Goal: Information Seeking & Learning: Learn about a topic

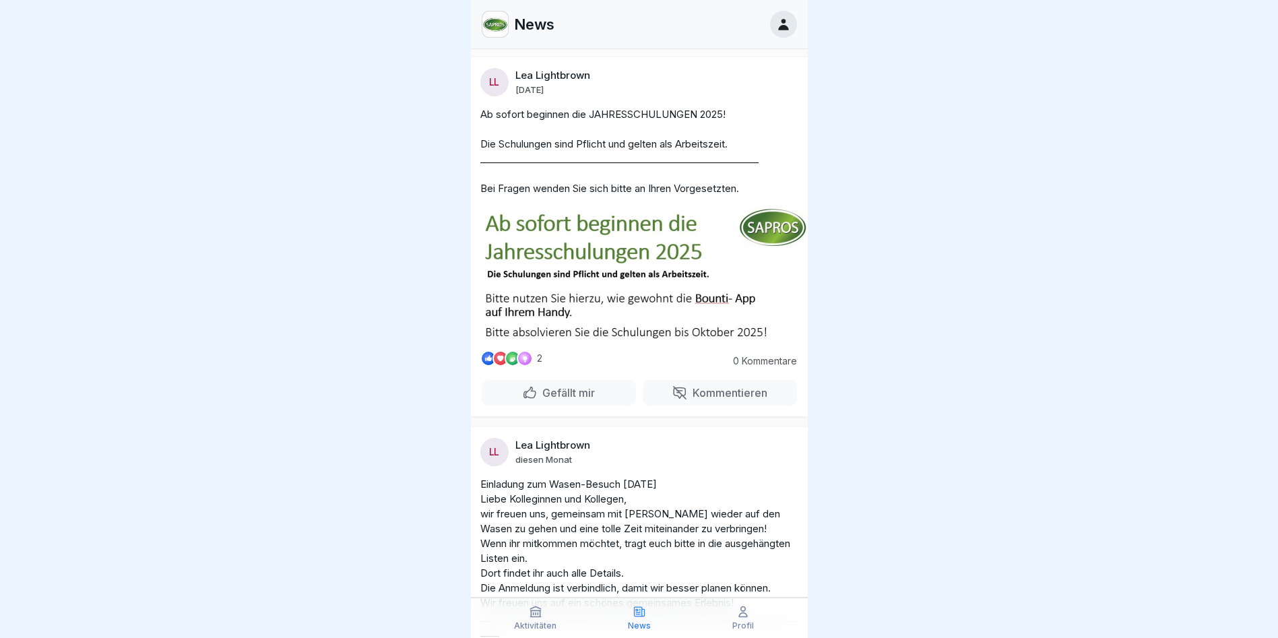
scroll to position [539, 0]
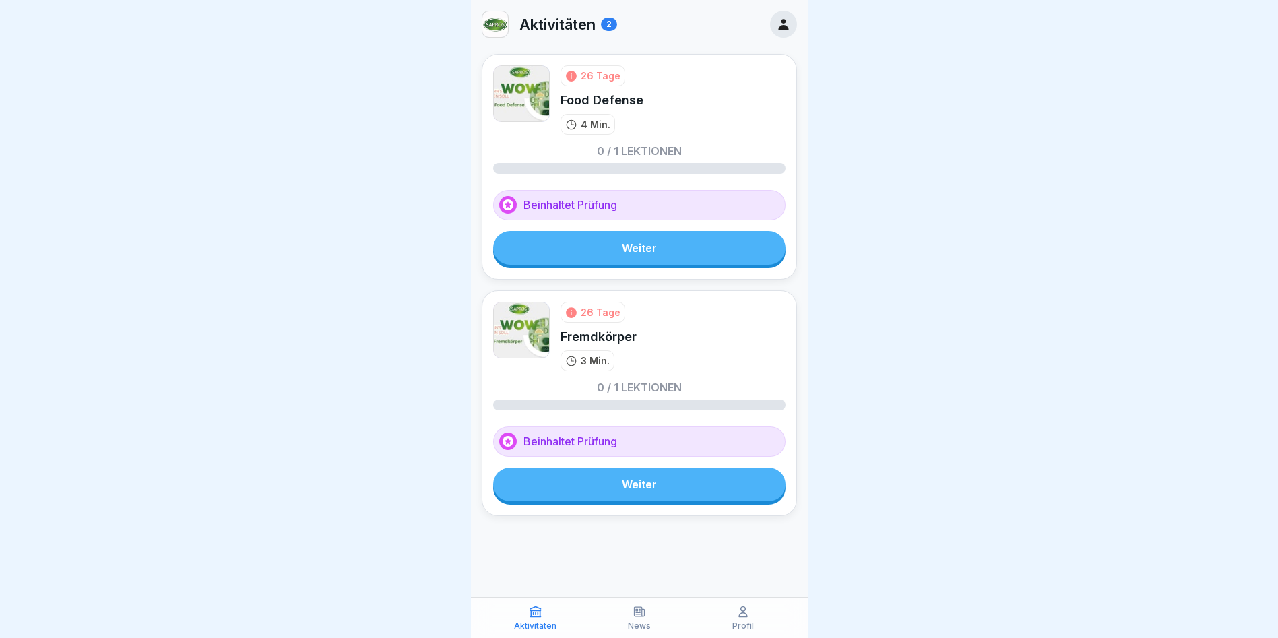
click at [619, 480] on link "Weiter" at bounding box center [639, 485] width 292 height 34
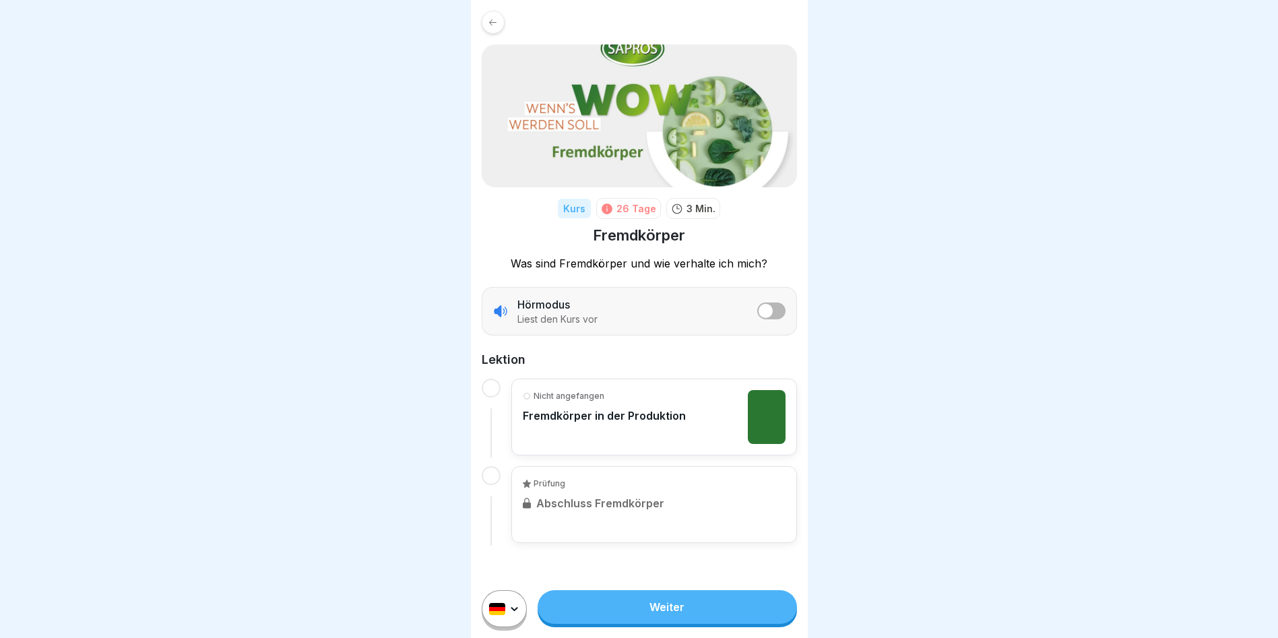
click at [666, 617] on link "Weiter" at bounding box center [667, 607] width 259 height 34
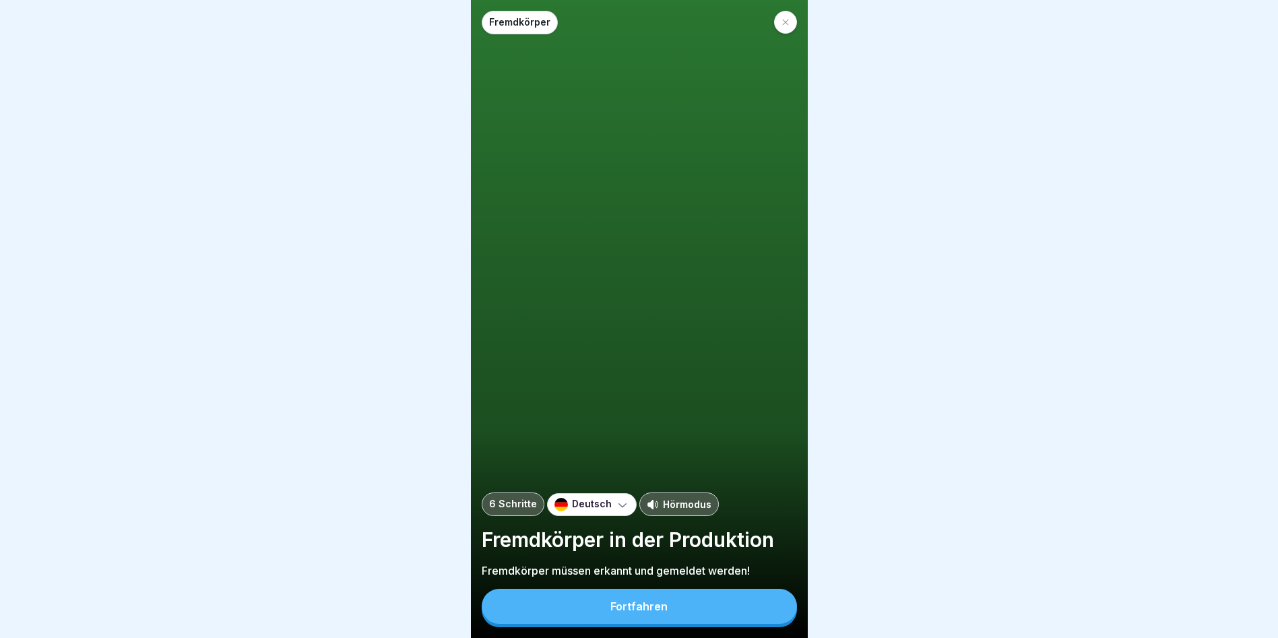
click at [666, 613] on div "Fortfahren" at bounding box center [639, 606] width 57 height 12
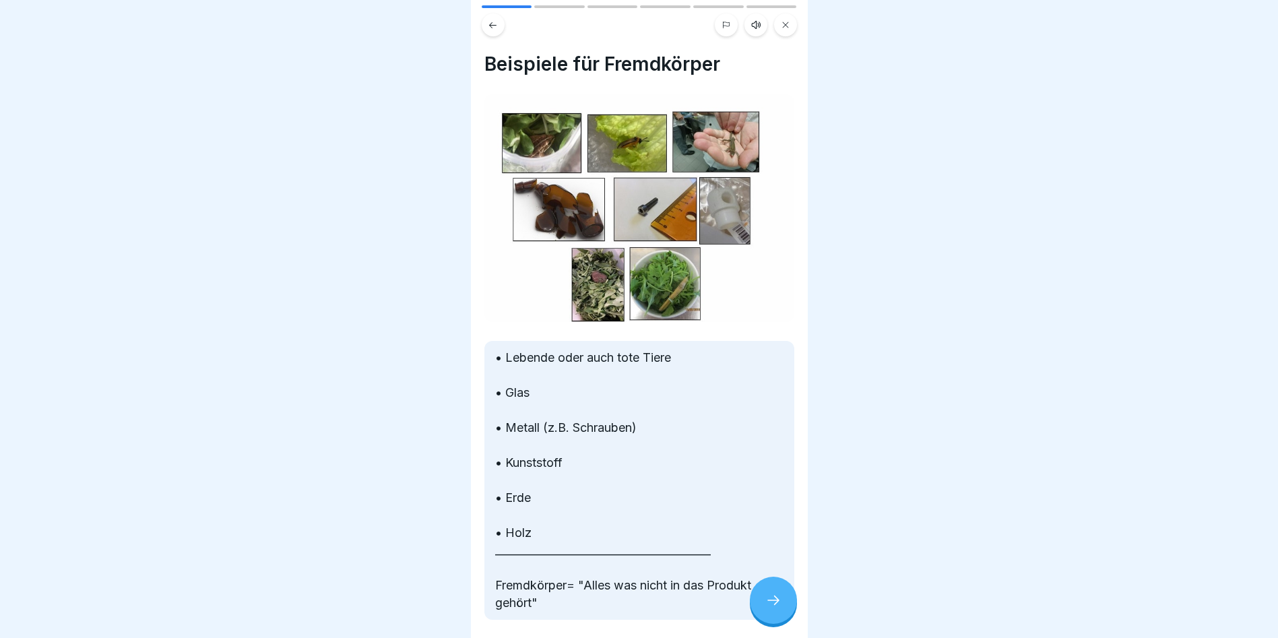
click at [775, 609] on icon at bounding box center [774, 600] width 16 height 16
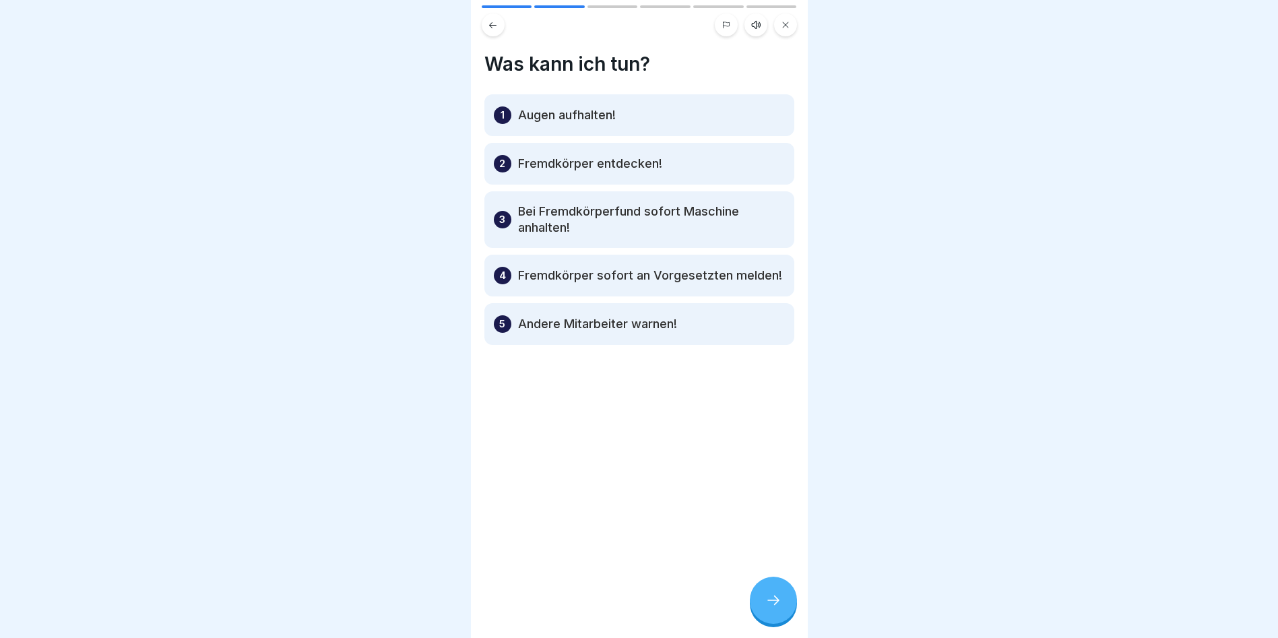
click at [775, 609] on icon at bounding box center [774, 600] width 16 height 16
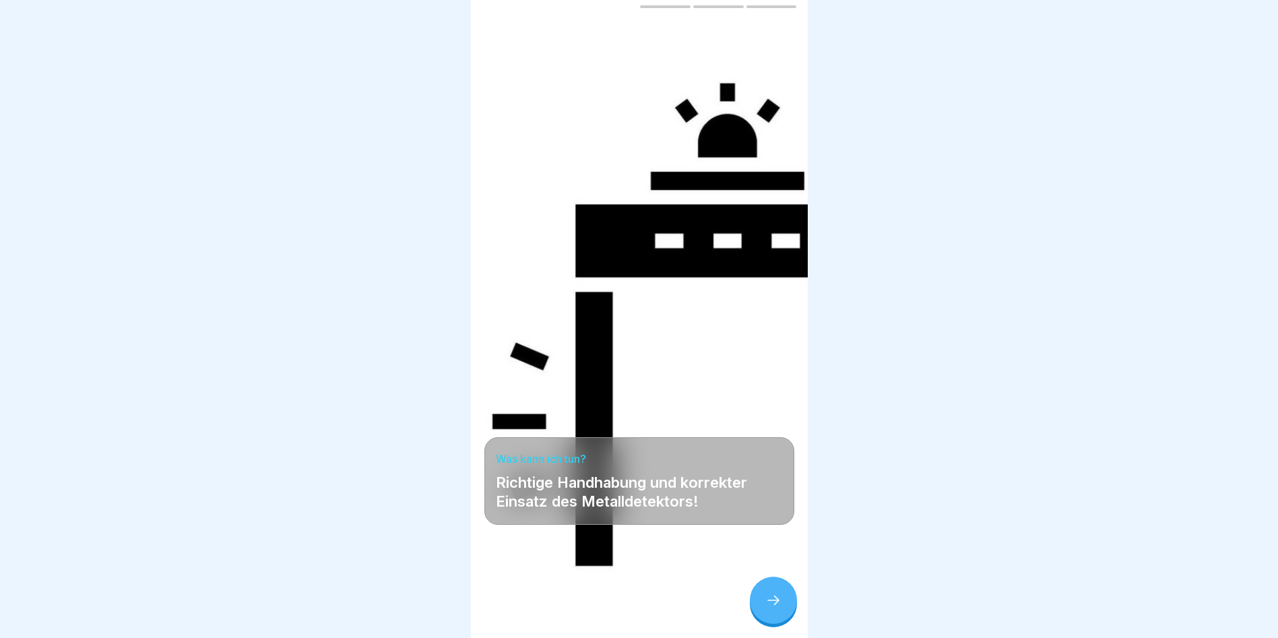
click at [775, 609] on icon at bounding box center [774, 600] width 16 height 16
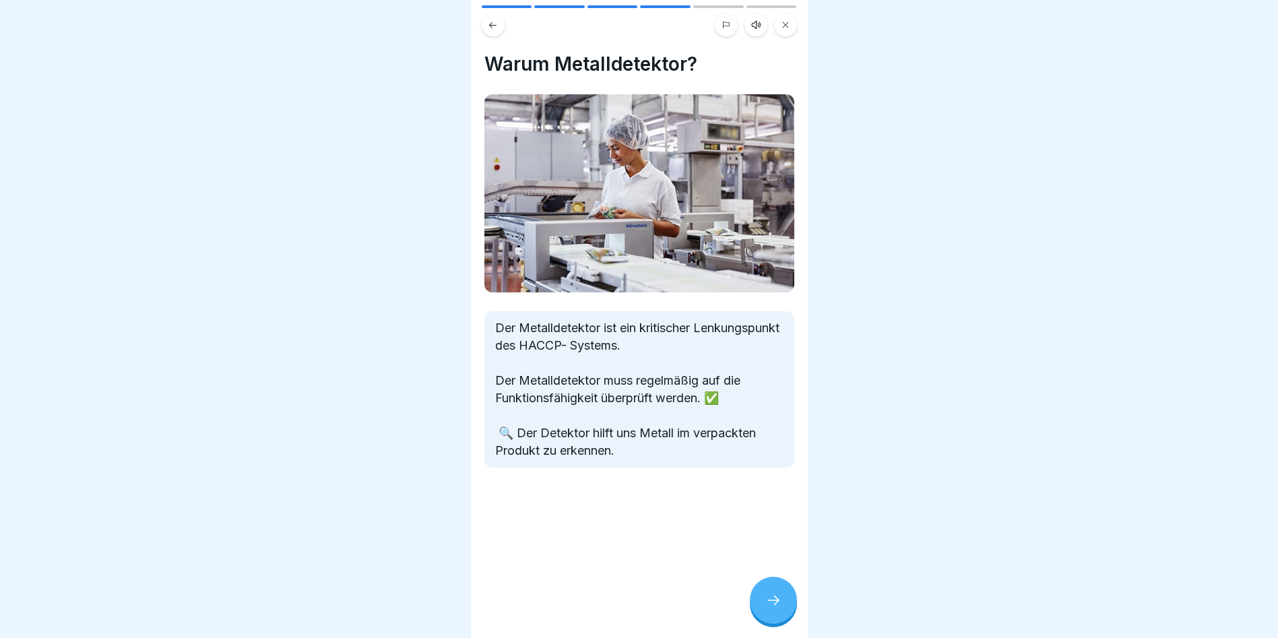
click at [775, 609] on icon at bounding box center [774, 600] width 16 height 16
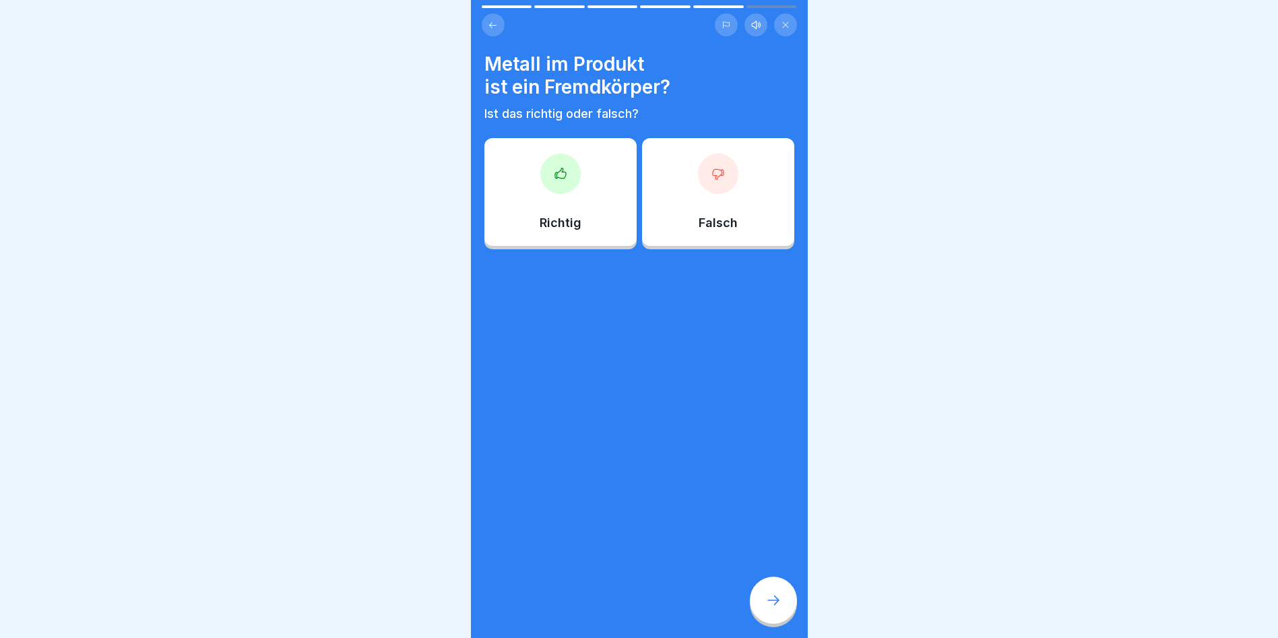
click at [601, 218] on div "Richtig" at bounding box center [561, 192] width 152 height 108
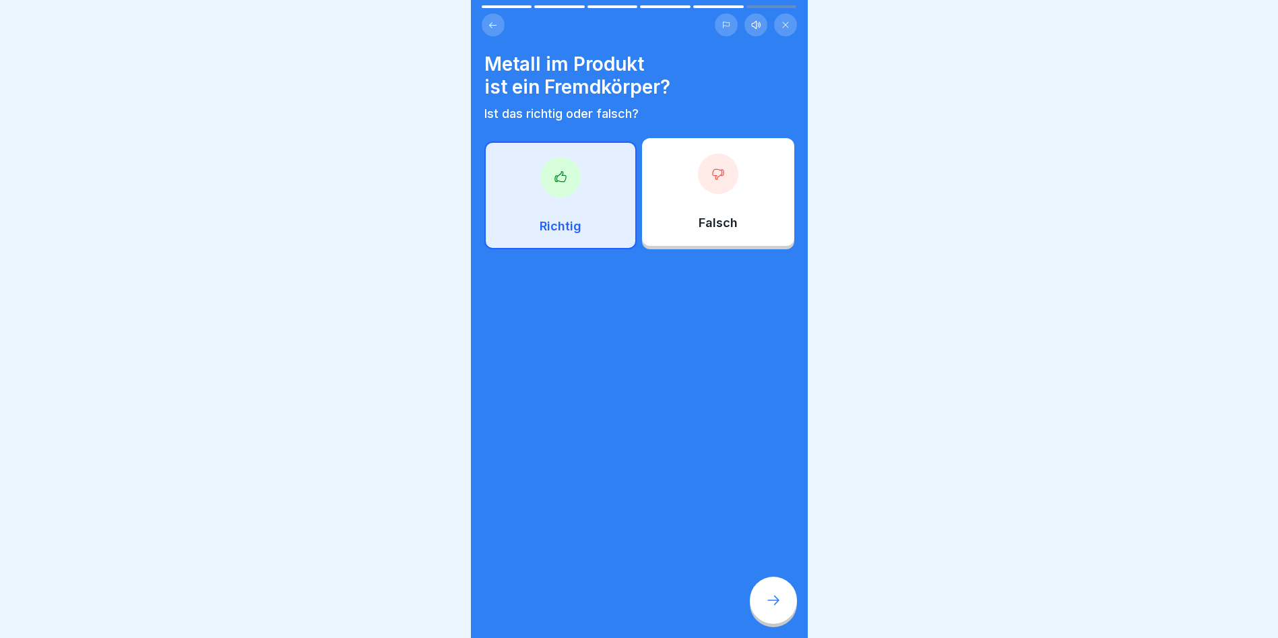
click at [776, 609] on icon at bounding box center [774, 600] width 16 height 16
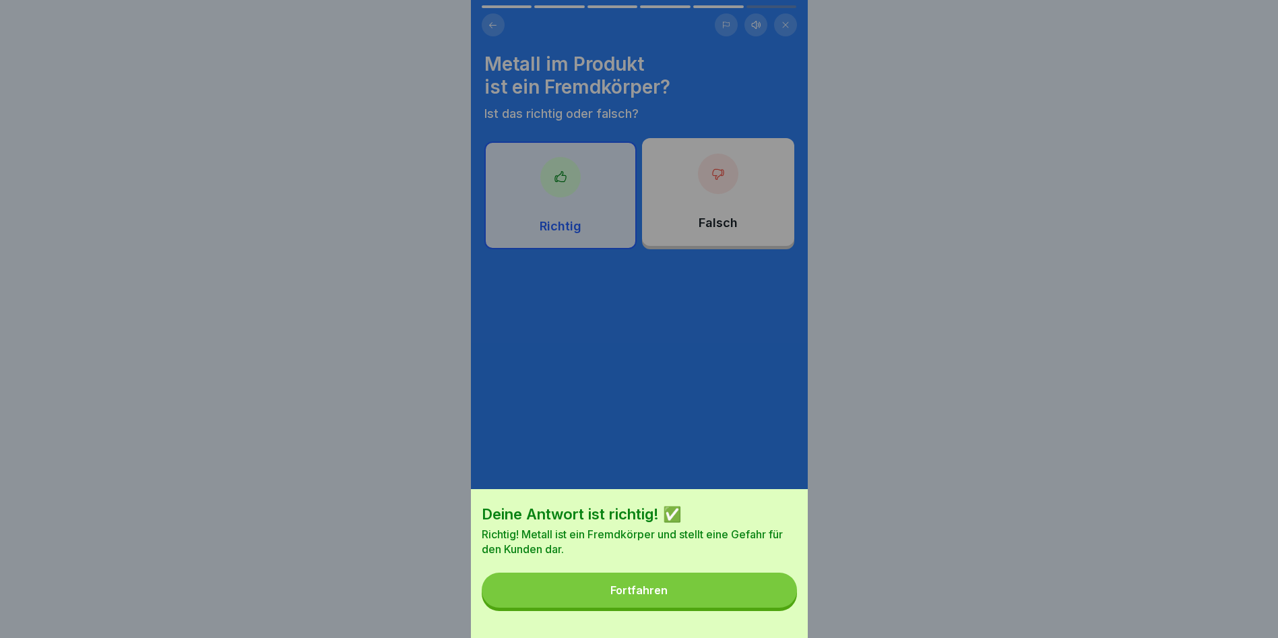
click at [695, 599] on button "Fortfahren" at bounding box center [639, 590] width 315 height 35
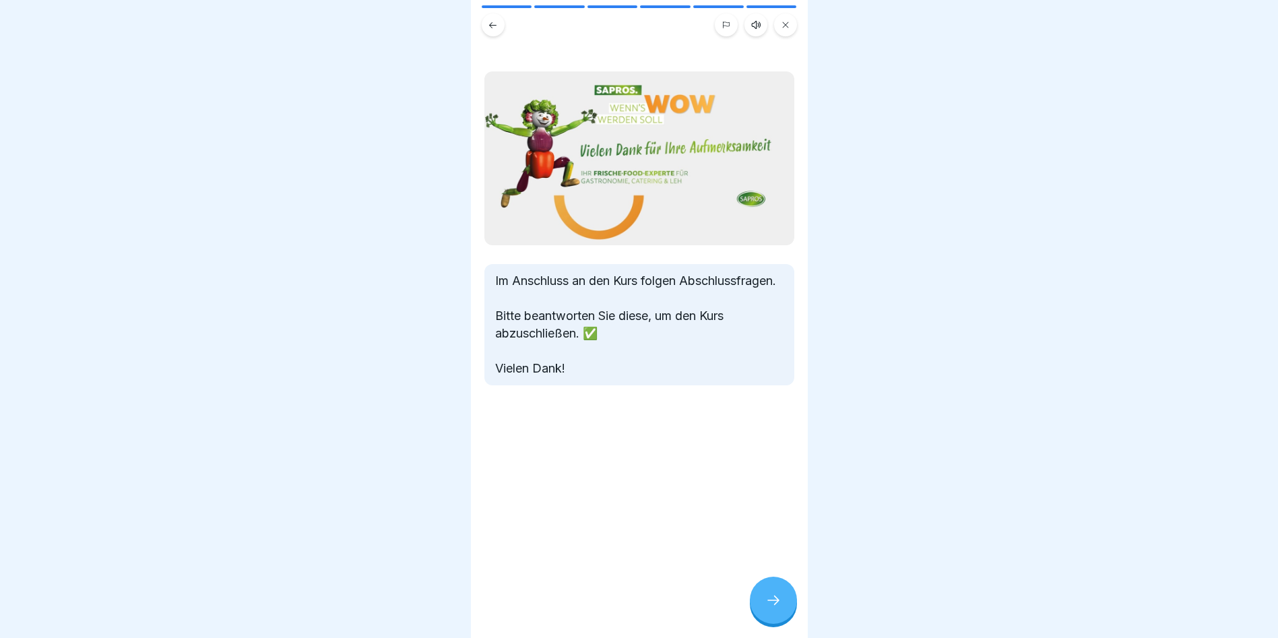
click at [761, 614] on div at bounding box center [773, 600] width 47 height 47
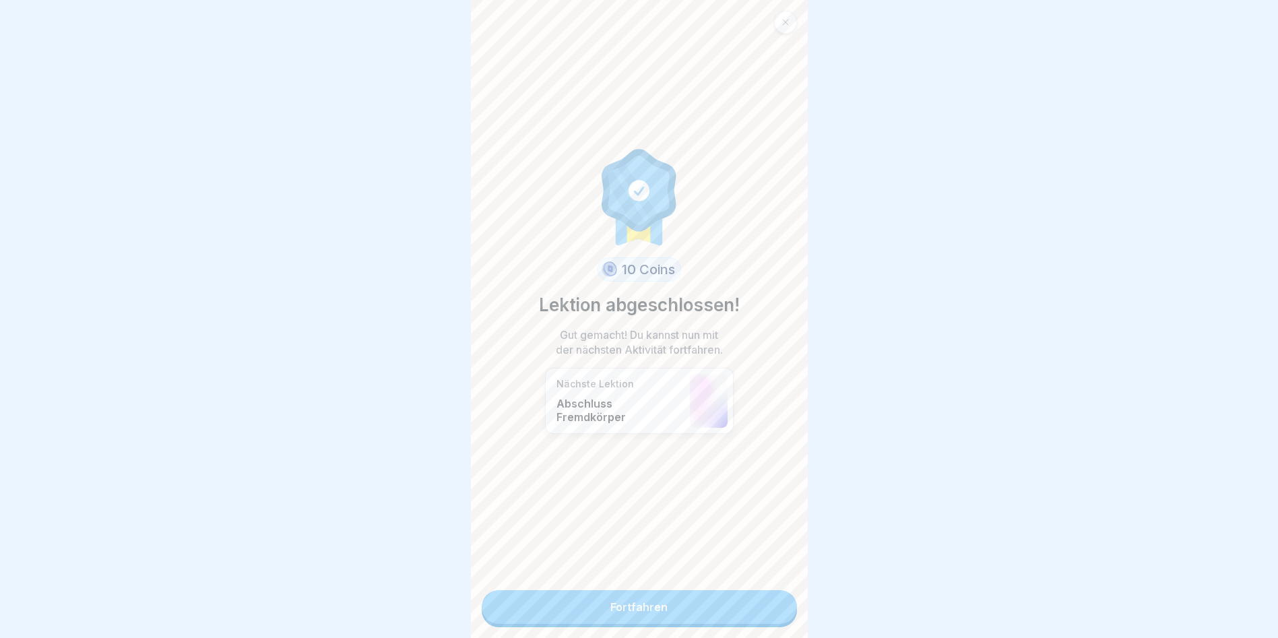
click at [704, 611] on link "Fortfahren" at bounding box center [639, 607] width 315 height 34
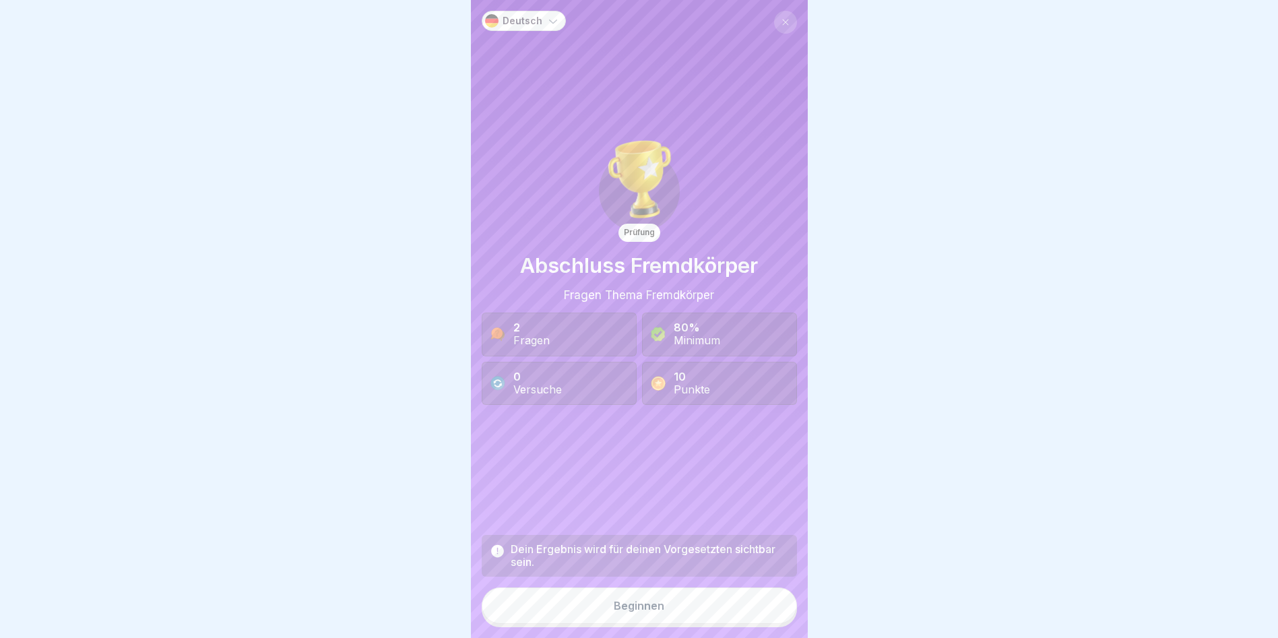
click at [704, 611] on button "Beginnen" at bounding box center [639, 606] width 315 height 36
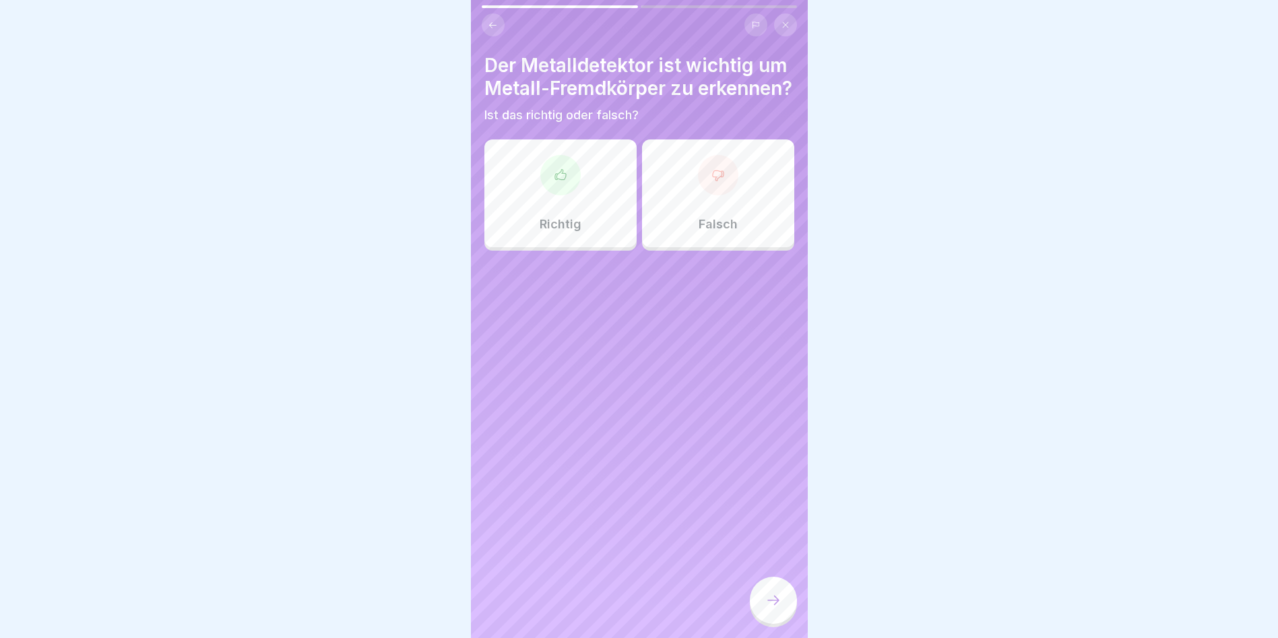
click at [563, 219] on div "Richtig" at bounding box center [561, 193] width 152 height 108
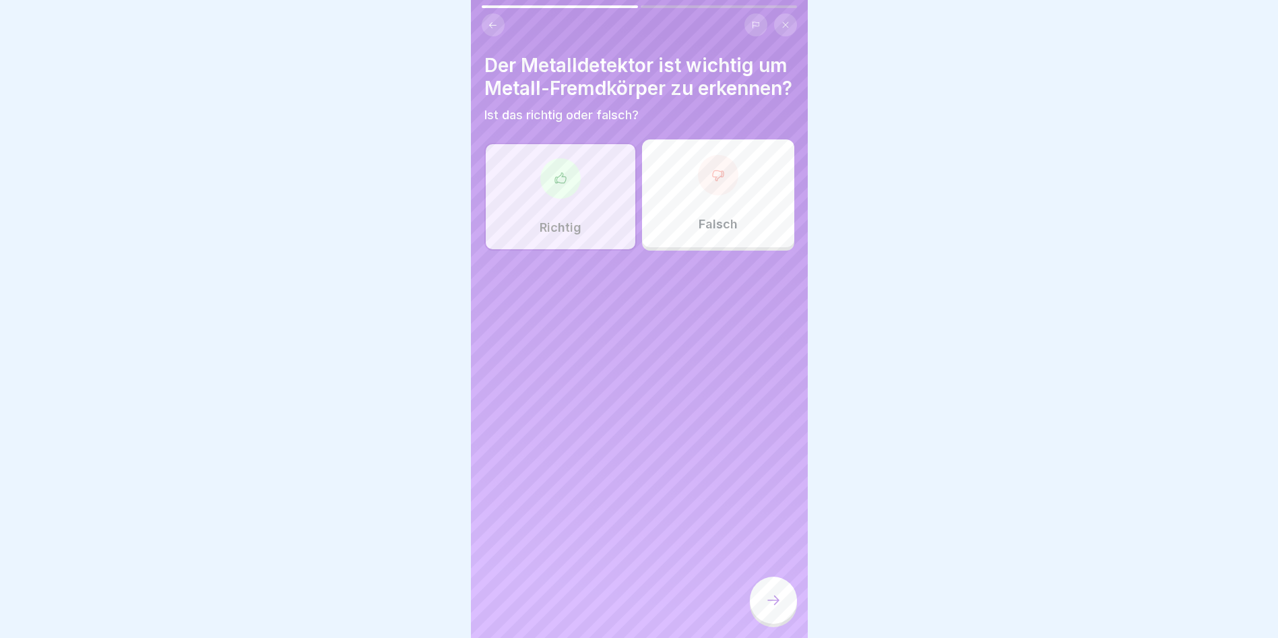
click at [783, 614] on div at bounding box center [773, 600] width 47 height 47
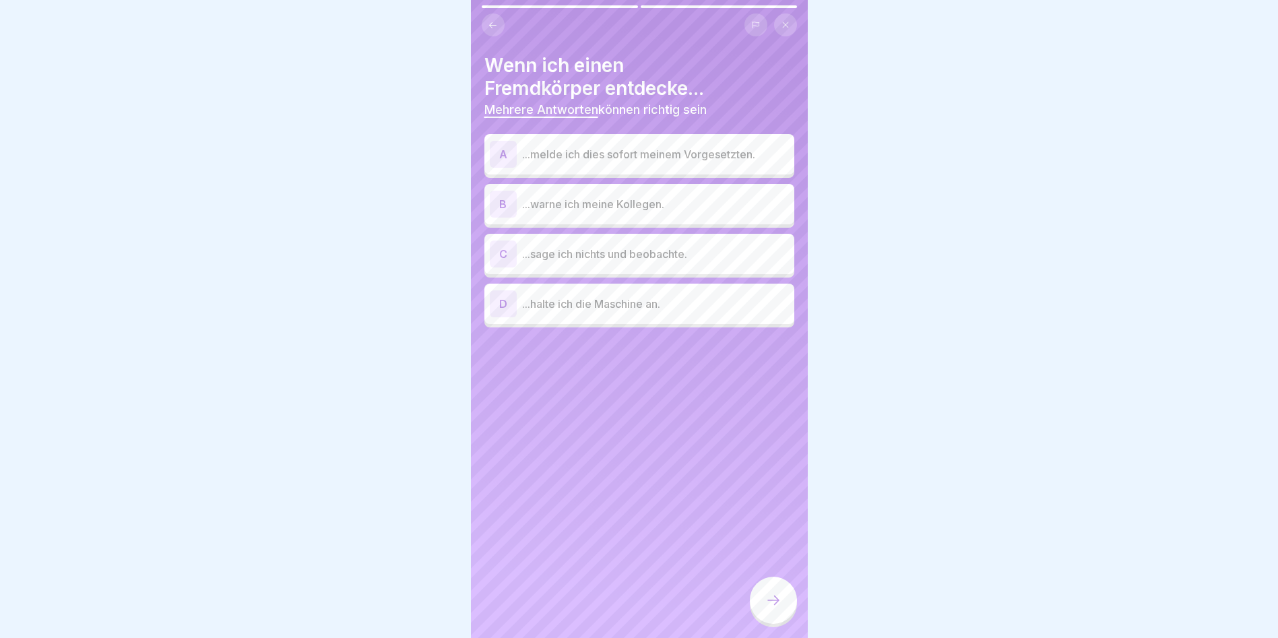
click at [582, 156] on p "...melde ich dies sofort meinem Vorgesetzten." at bounding box center [655, 154] width 267 height 16
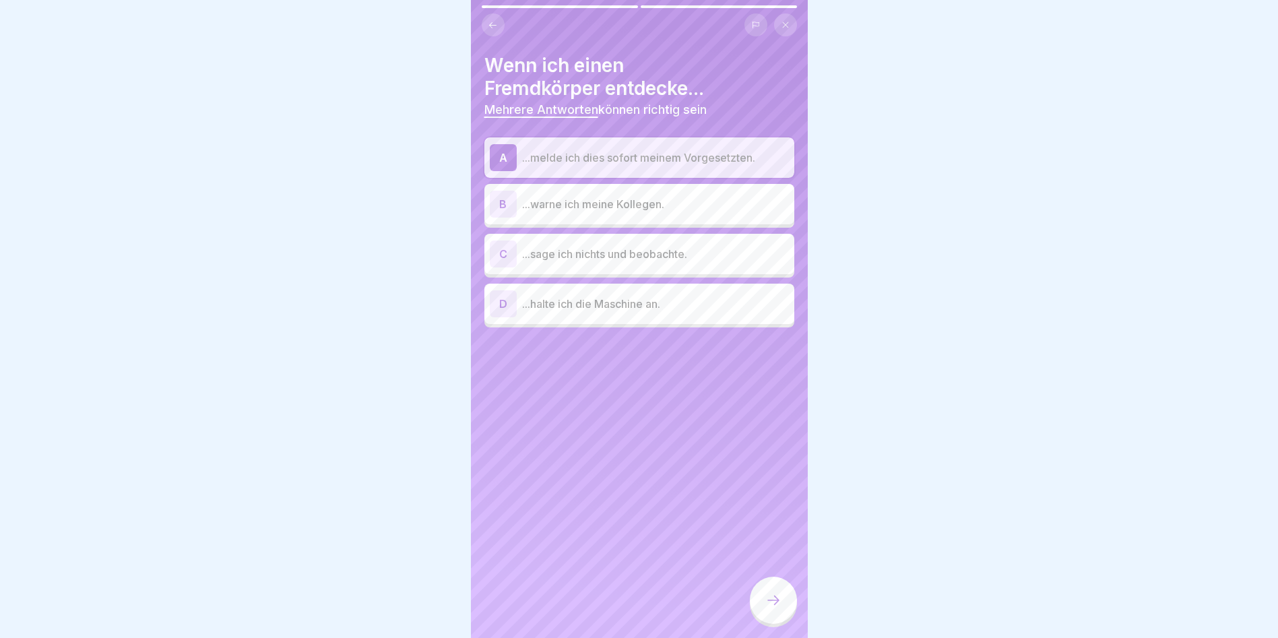
click at [571, 309] on p "...halte ich die Maschine an." at bounding box center [655, 304] width 267 height 16
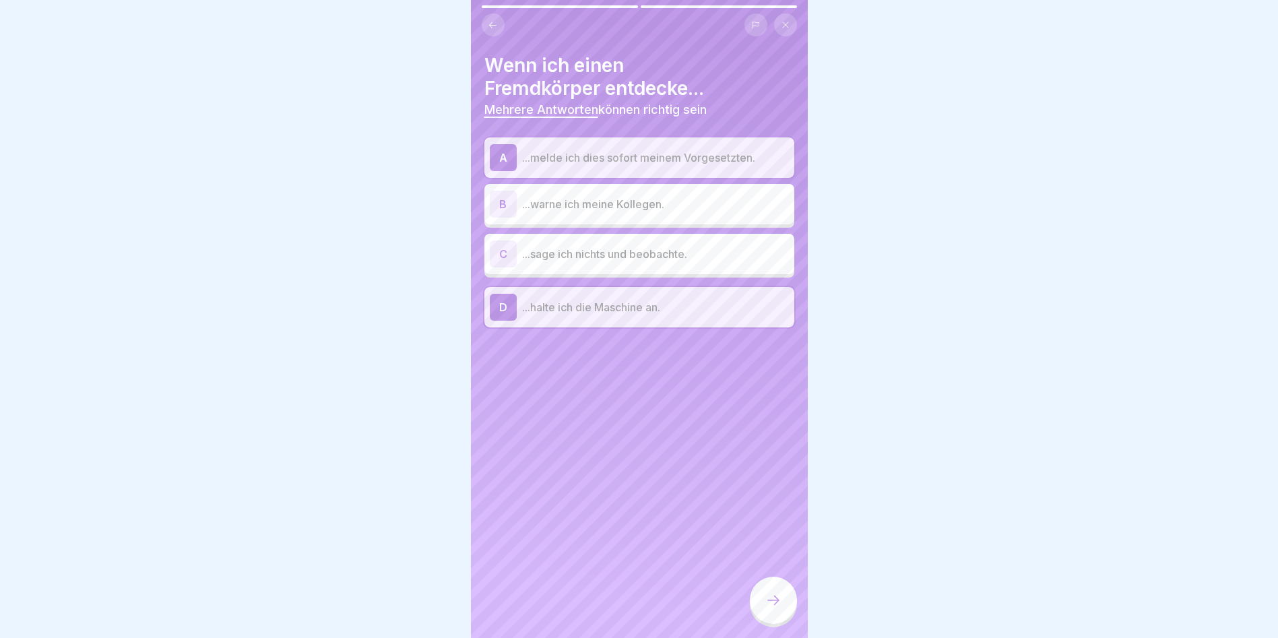
click at [571, 210] on p "...warne ich meine Kollegen." at bounding box center [655, 204] width 267 height 16
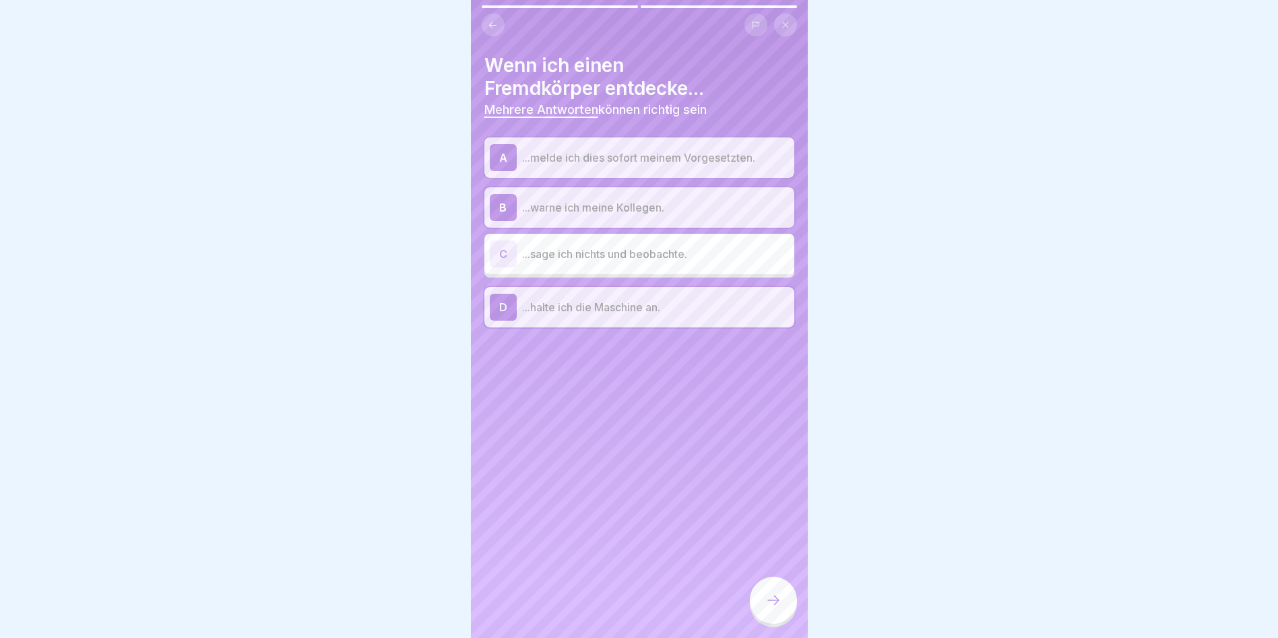
click at [787, 613] on div at bounding box center [773, 600] width 47 height 47
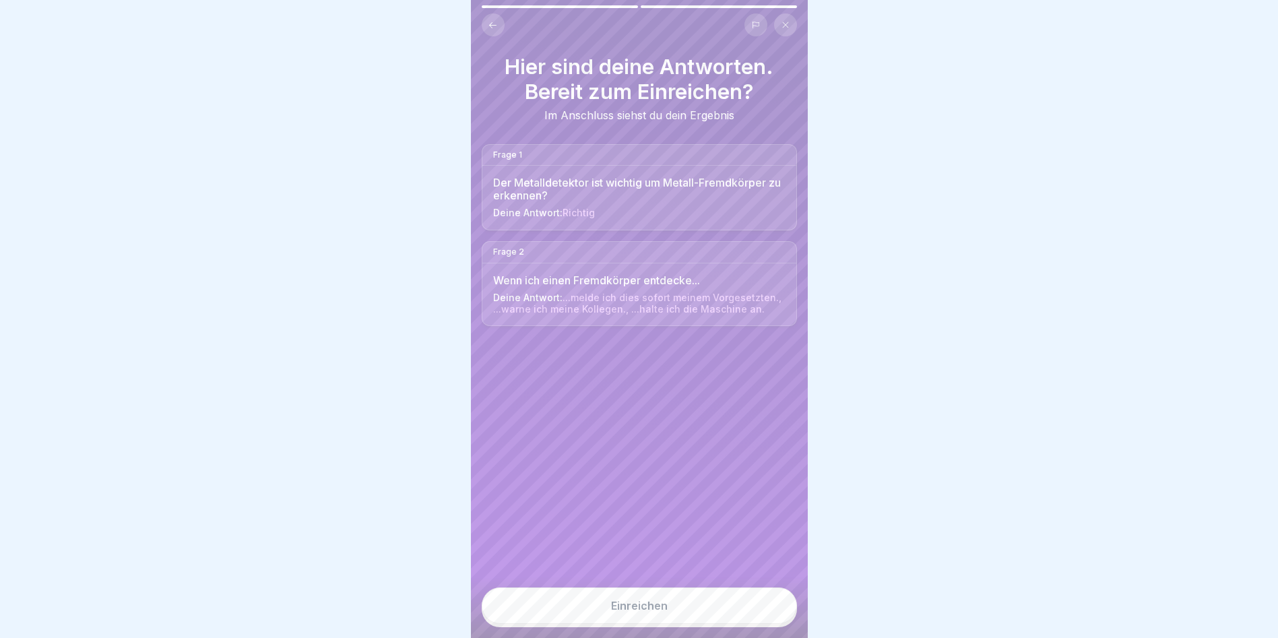
click at [745, 617] on button "Einreichen" at bounding box center [639, 606] width 315 height 36
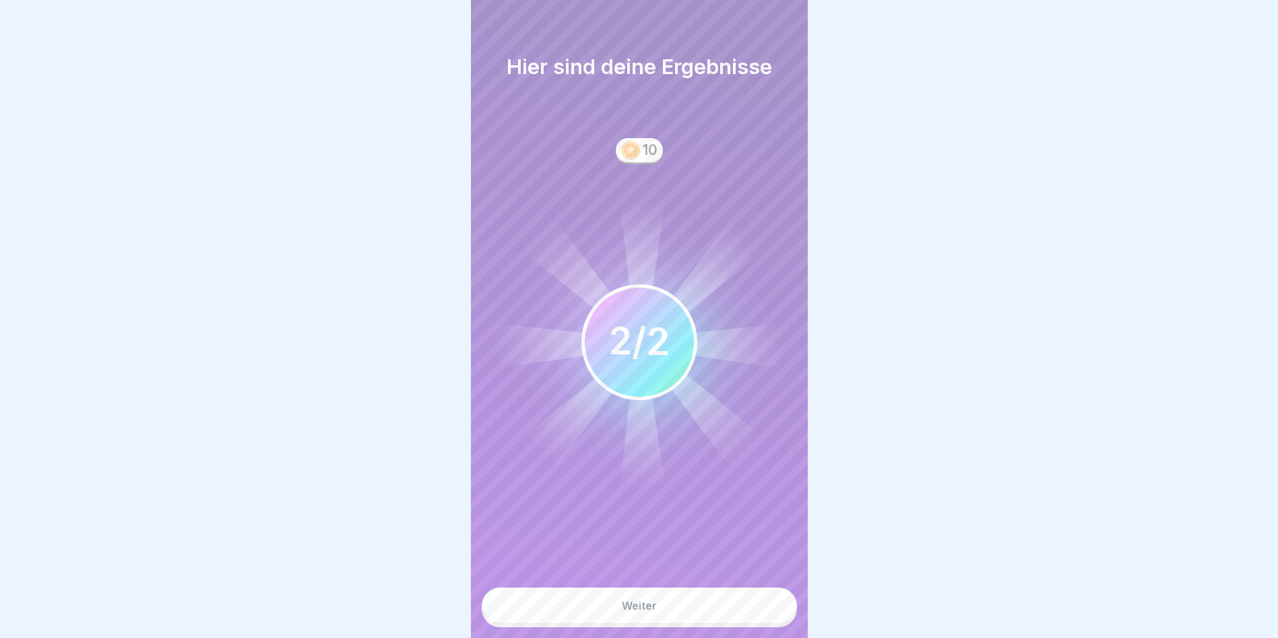
click at [685, 624] on button "Weiter" at bounding box center [639, 606] width 315 height 36
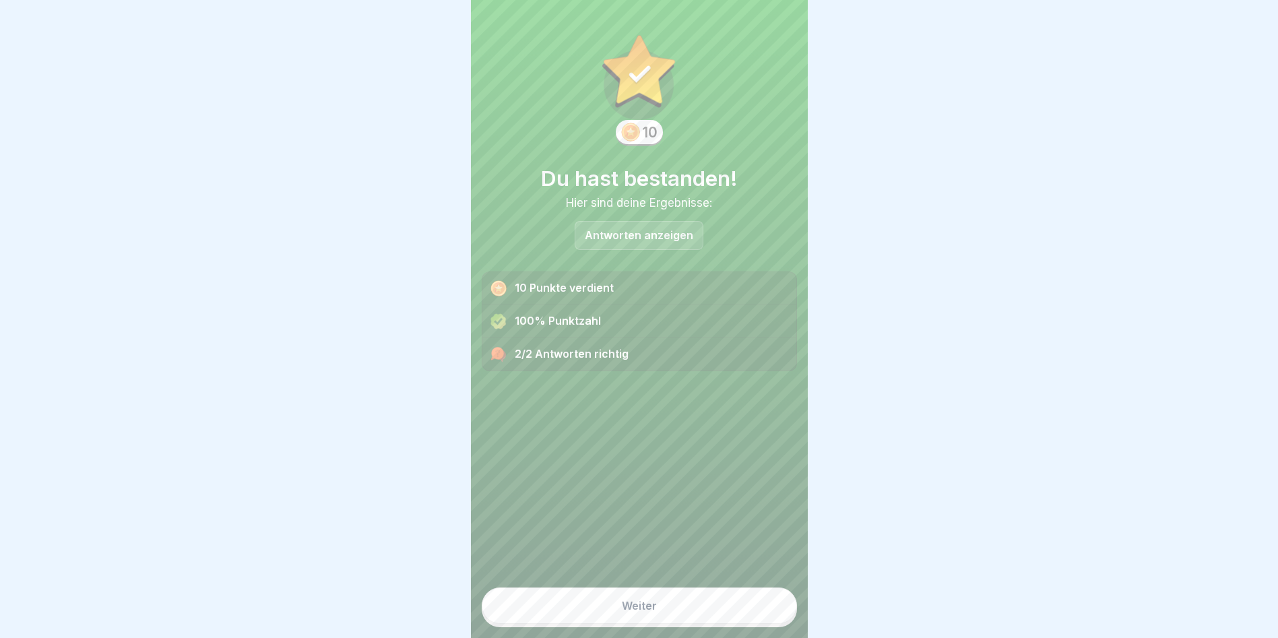
click at [670, 619] on button "Weiter" at bounding box center [639, 606] width 315 height 36
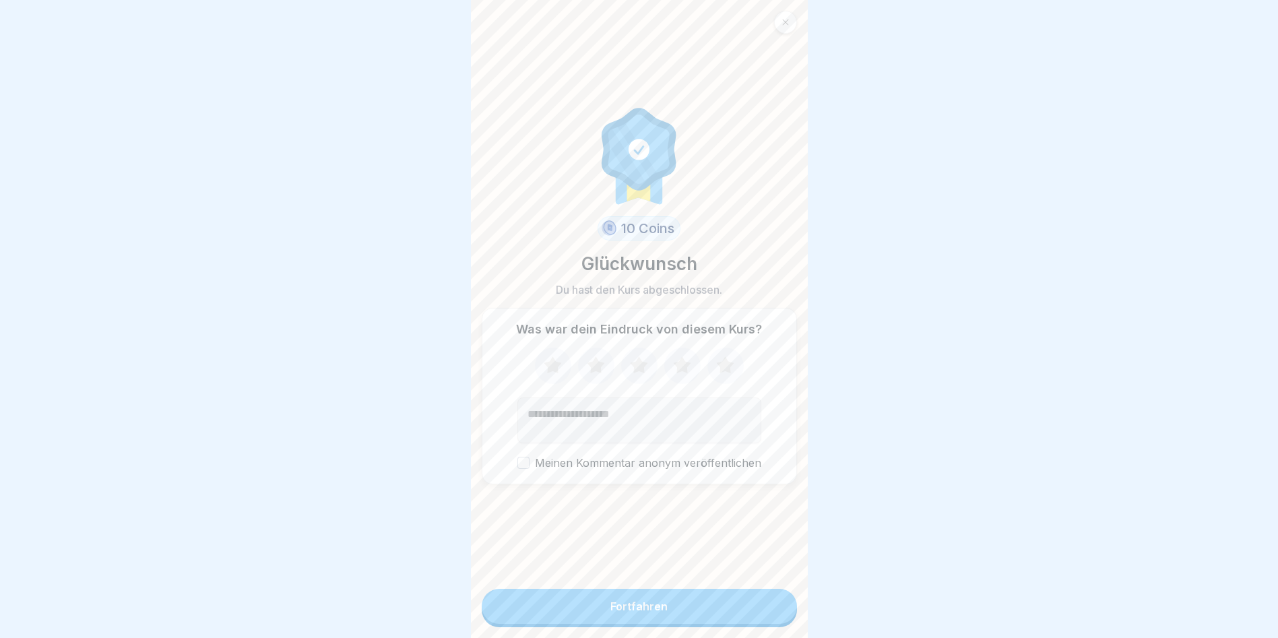
click at [670, 619] on button "Fortfahren" at bounding box center [639, 606] width 315 height 35
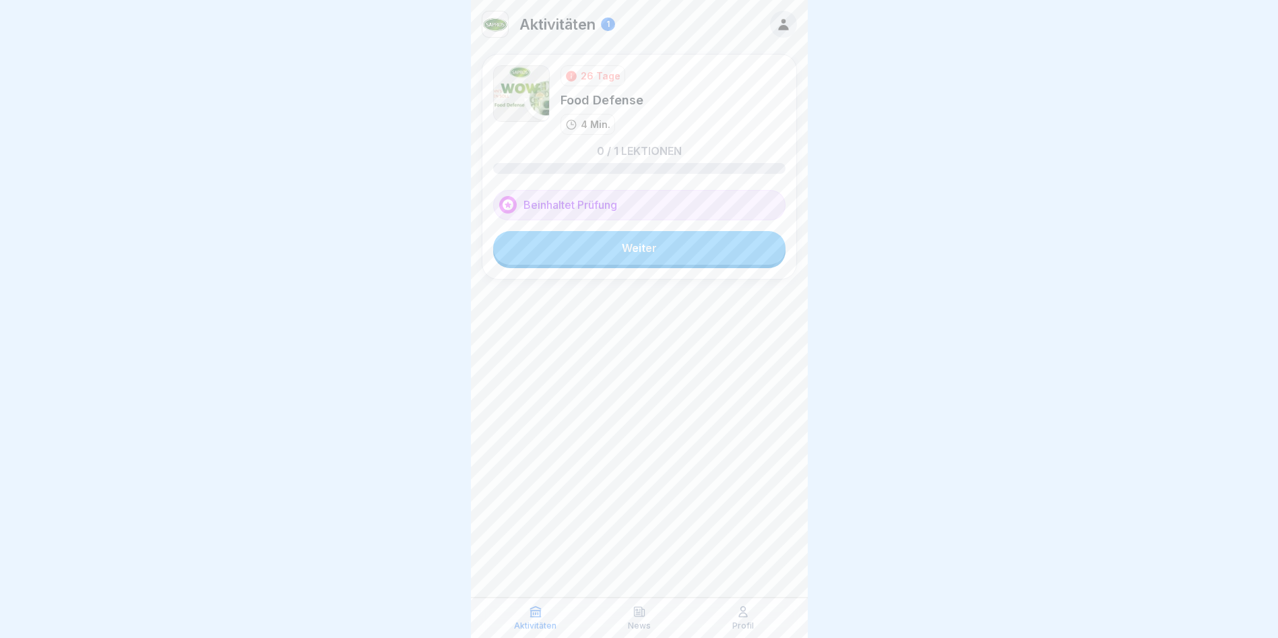
click at [644, 245] on link "Weiter" at bounding box center [639, 248] width 292 height 34
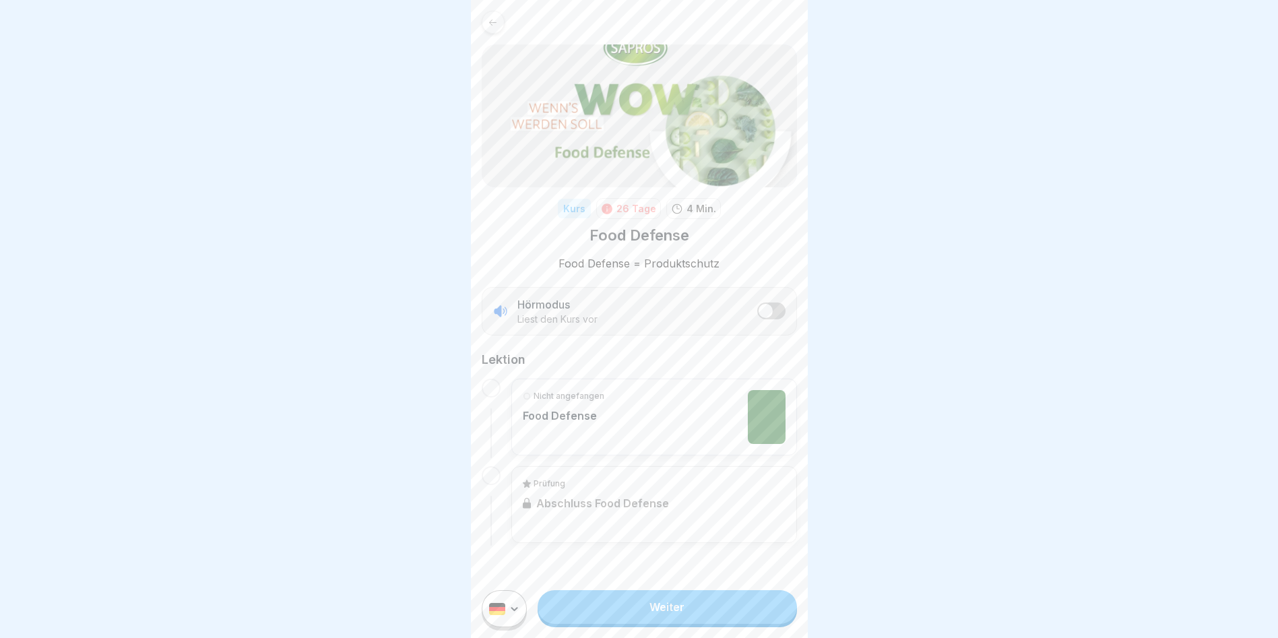
click at [683, 619] on link "Weiter" at bounding box center [667, 607] width 259 height 34
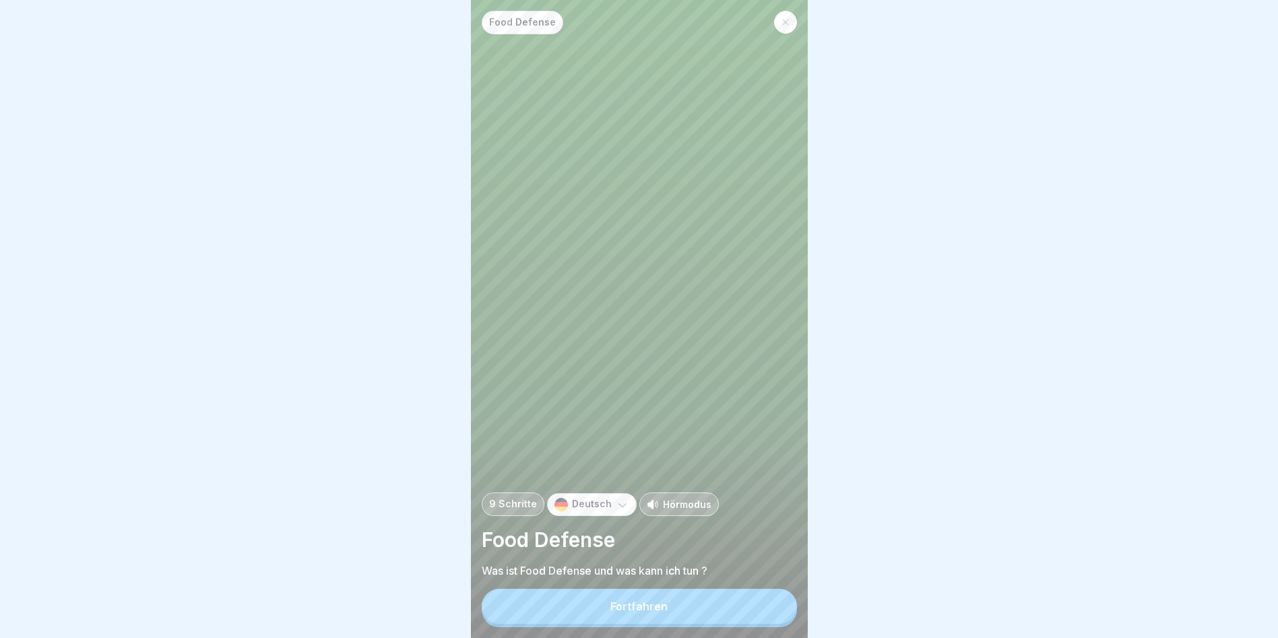
click at [683, 619] on button "Fortfahren" at bounding box center [639, 606] width 315 height 35
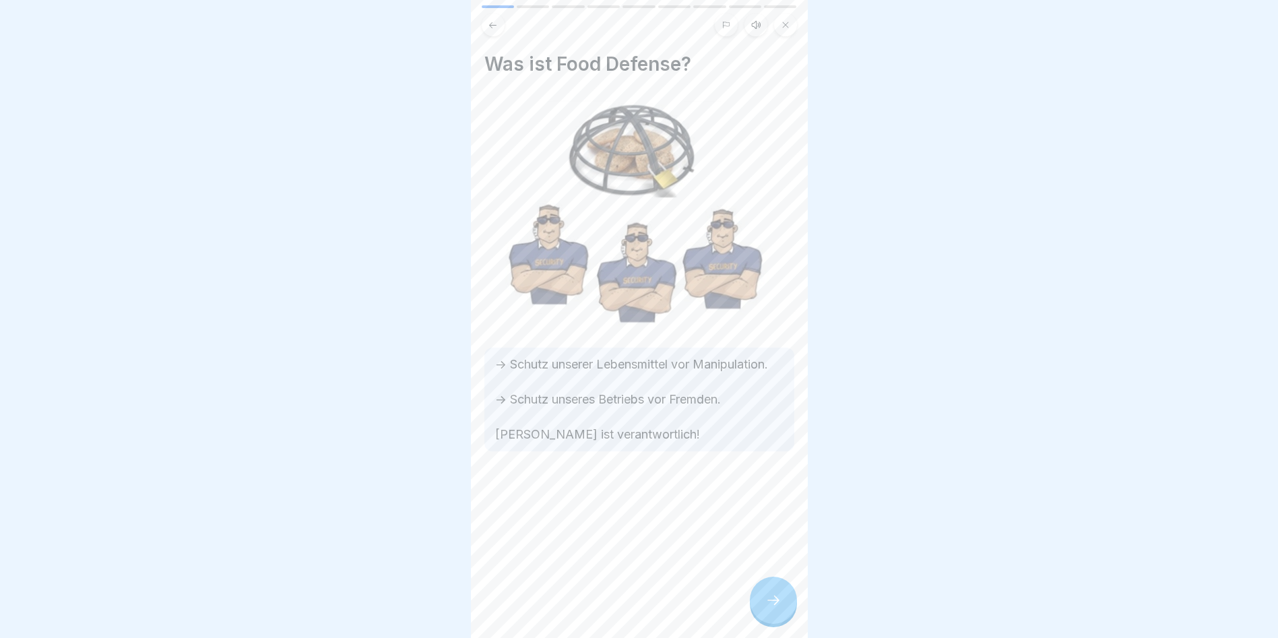
click at [770, 604] on icon at bounding box center [774, 600] width 16 height 16
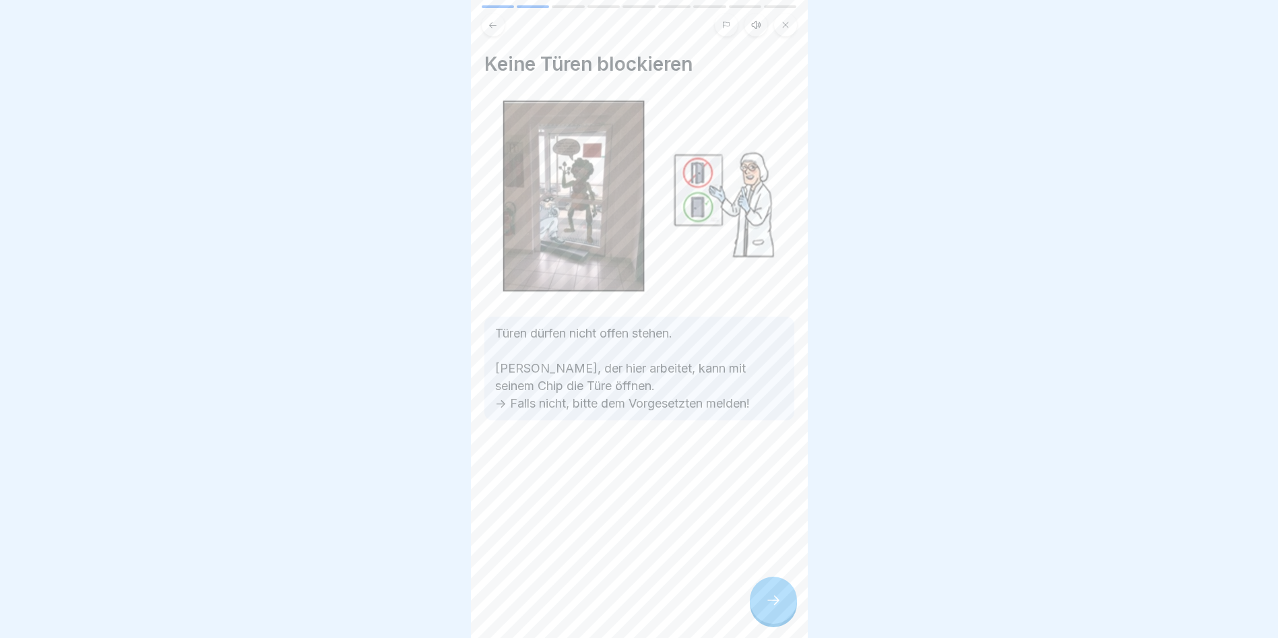
click at [770, 604] on div at bounding box center [773, 600] width 47 height 47
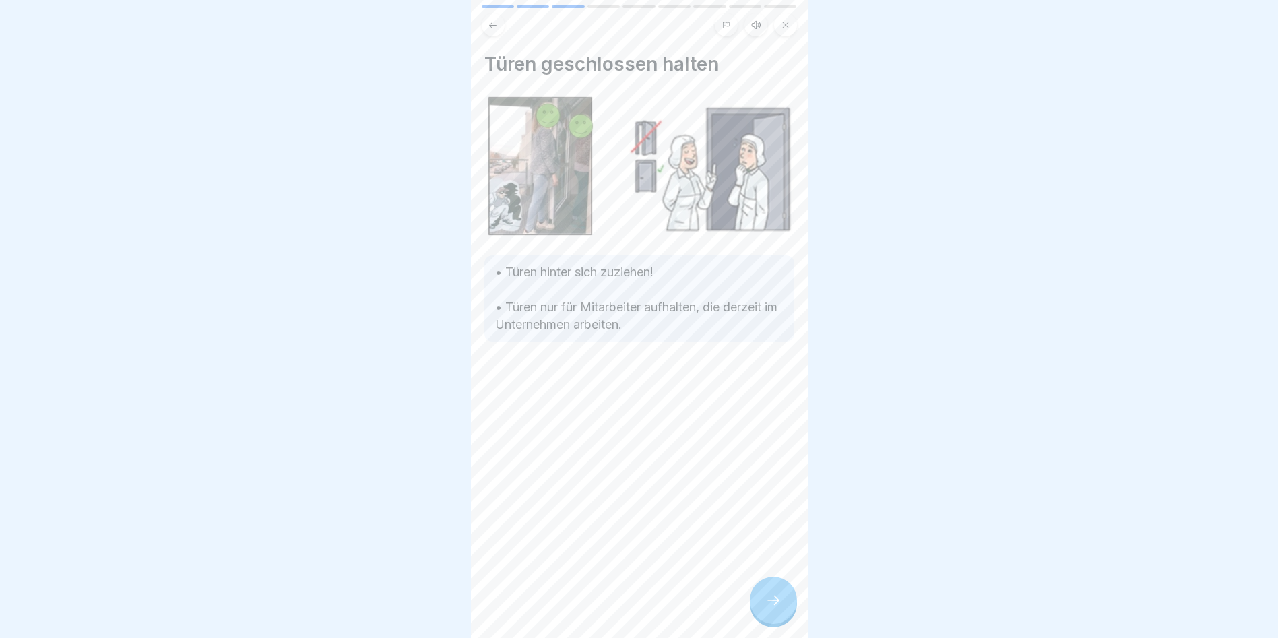
click at [770, 604] on div at bounding box center [773, 600] width 47 height 47
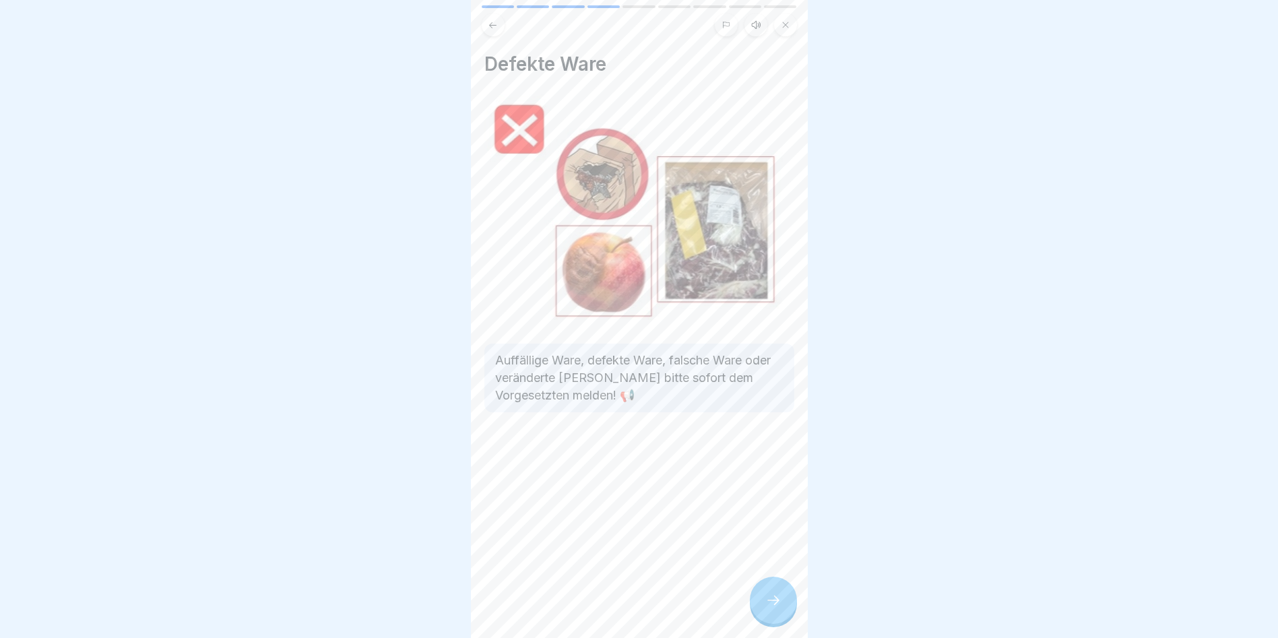
click at [770, 604] on icon at bounding box center [774, 600] width 16 height 16
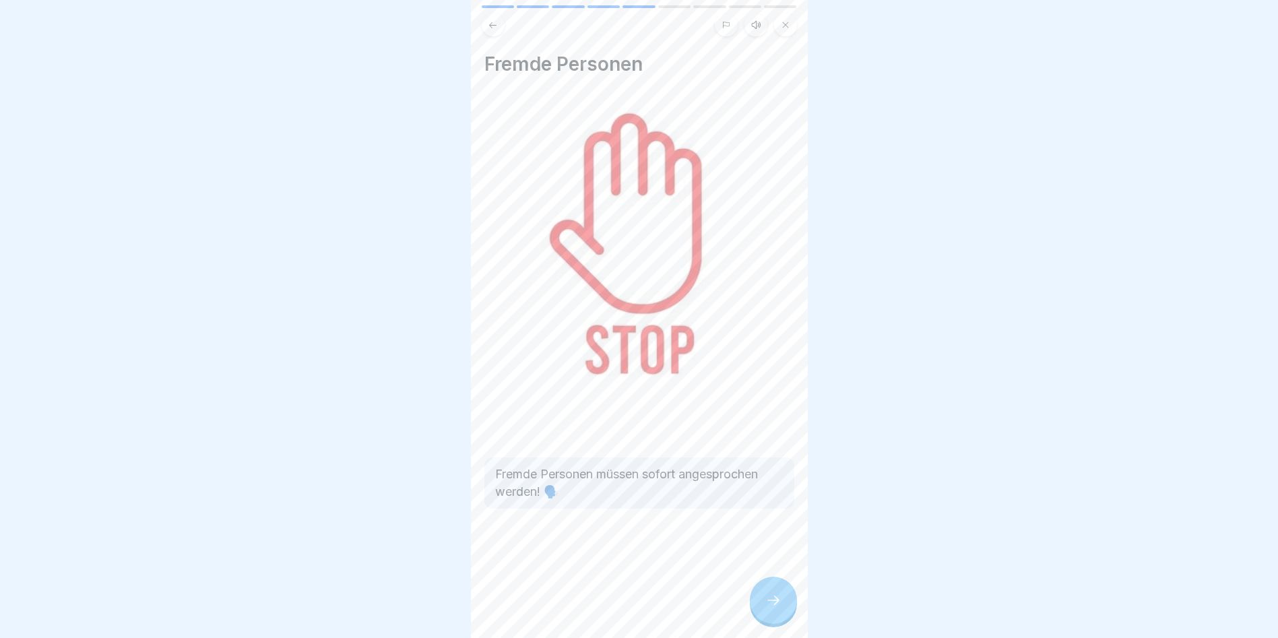
click at [770, 604] on icon at bounding box center [774, 600] width 16 height 16
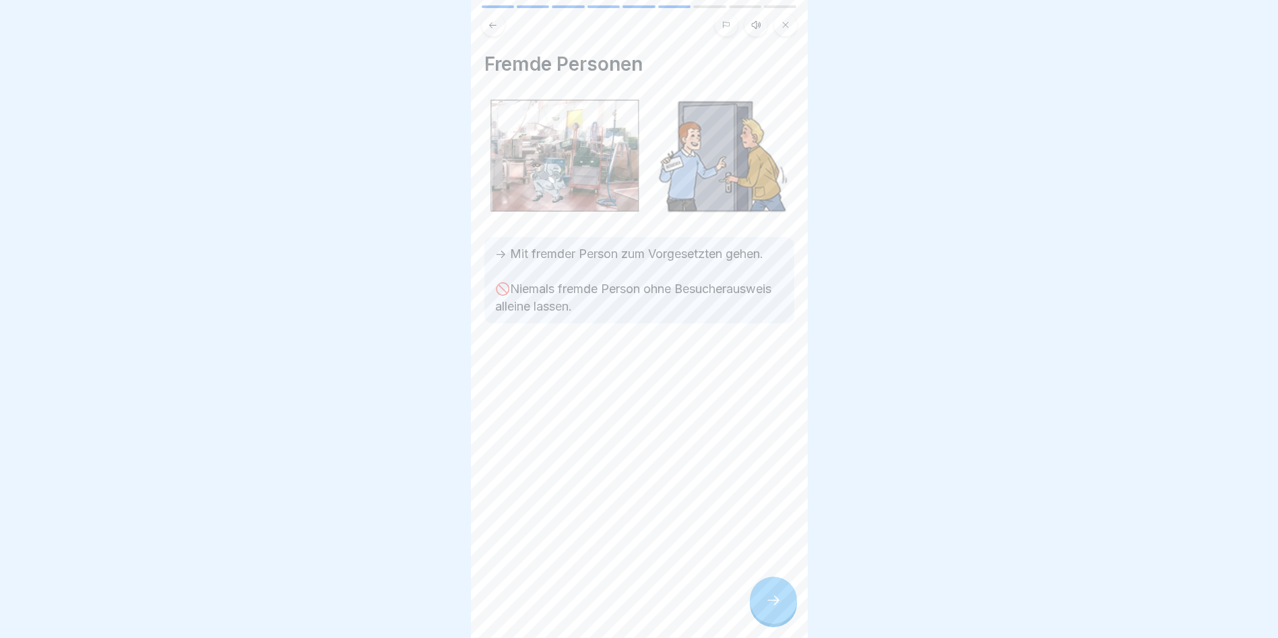
click at [770, 604] on icon at bounding box center [774, 600] width 16 height 16
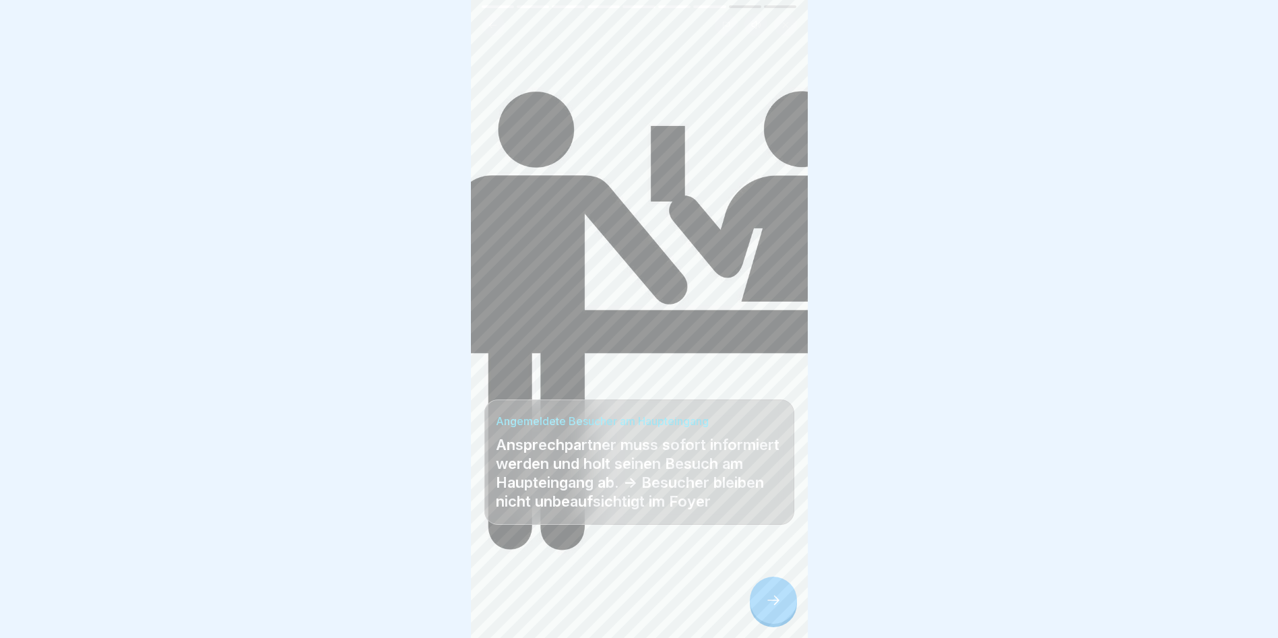
click at [770, 604] on div at bounding box center [773, 600] width 47 height 47
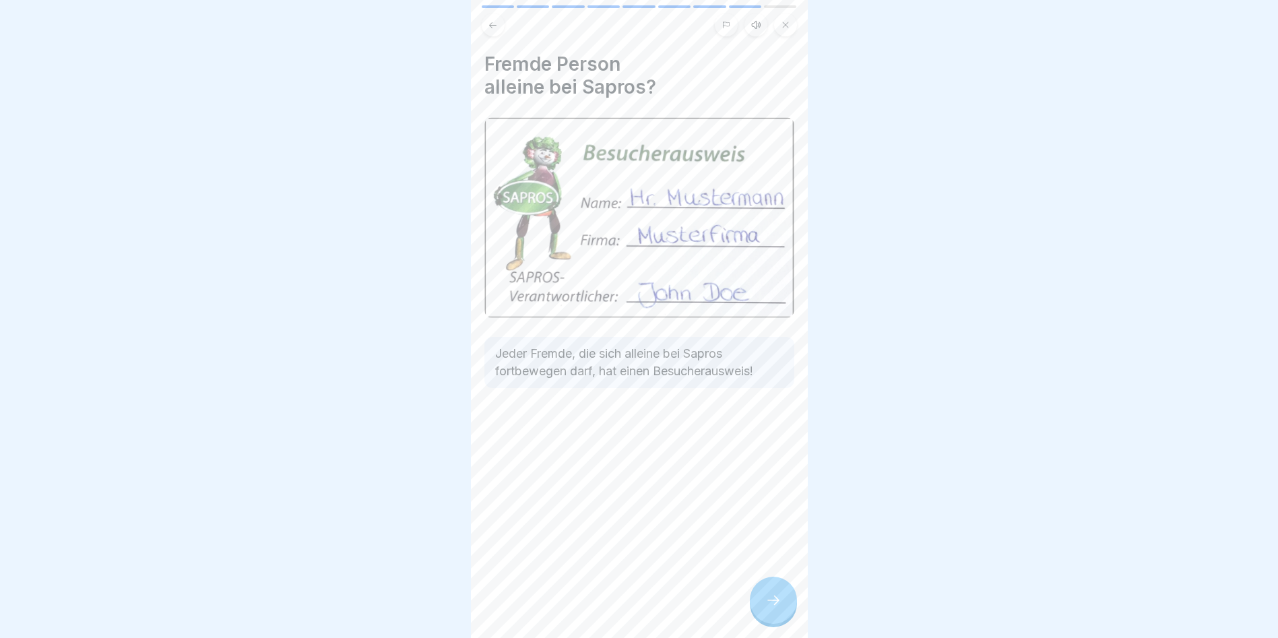
click at [770, 604] on div at bounding box center [773, 600] width 47 height 47
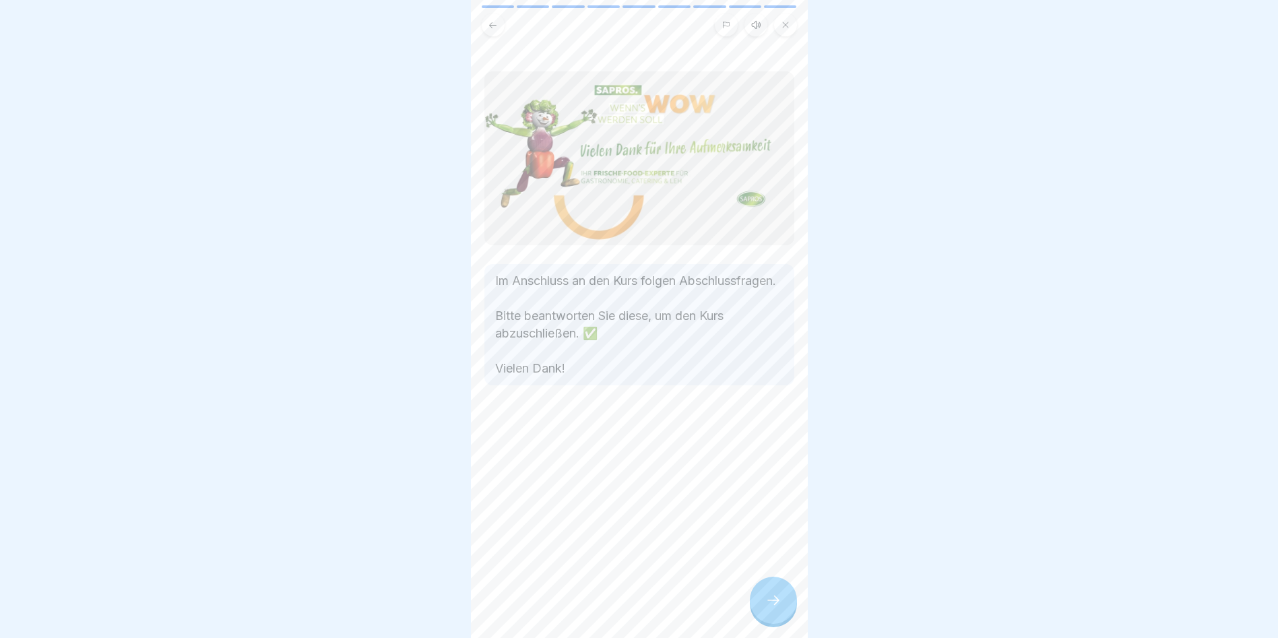
click at [770, 604] on div at bounding box center [773, 600] width 47 height 47
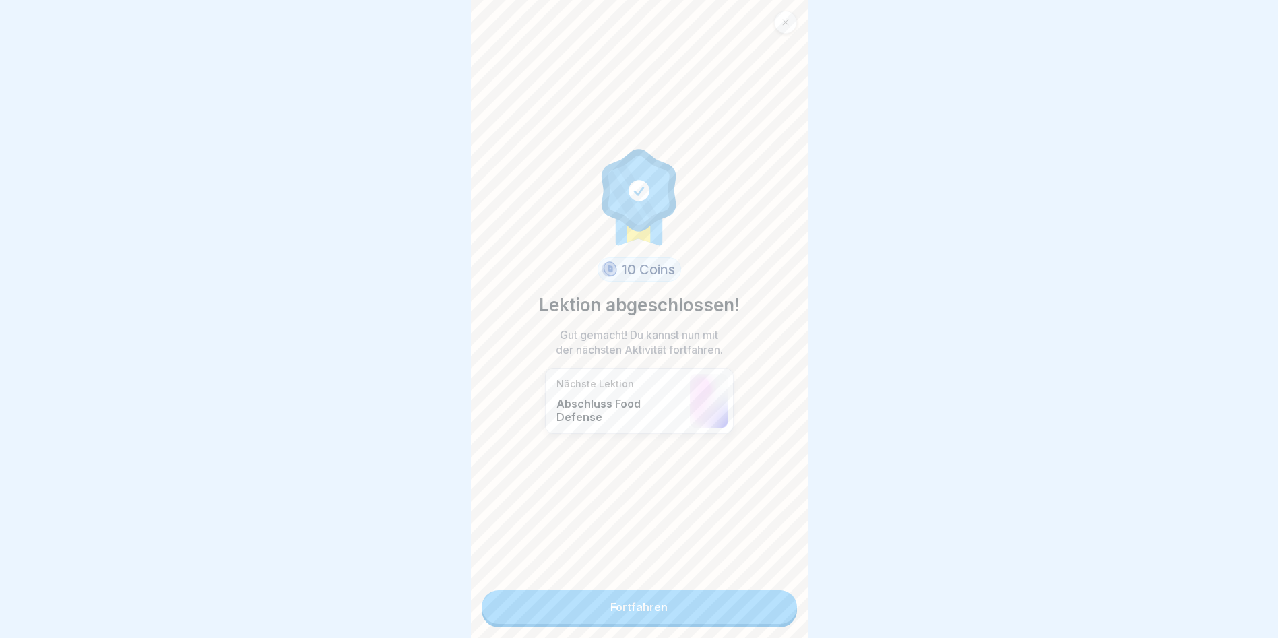
click at [770, 604] on link "Fortfahren" at bounding box center [639, 607] width 315 height 34
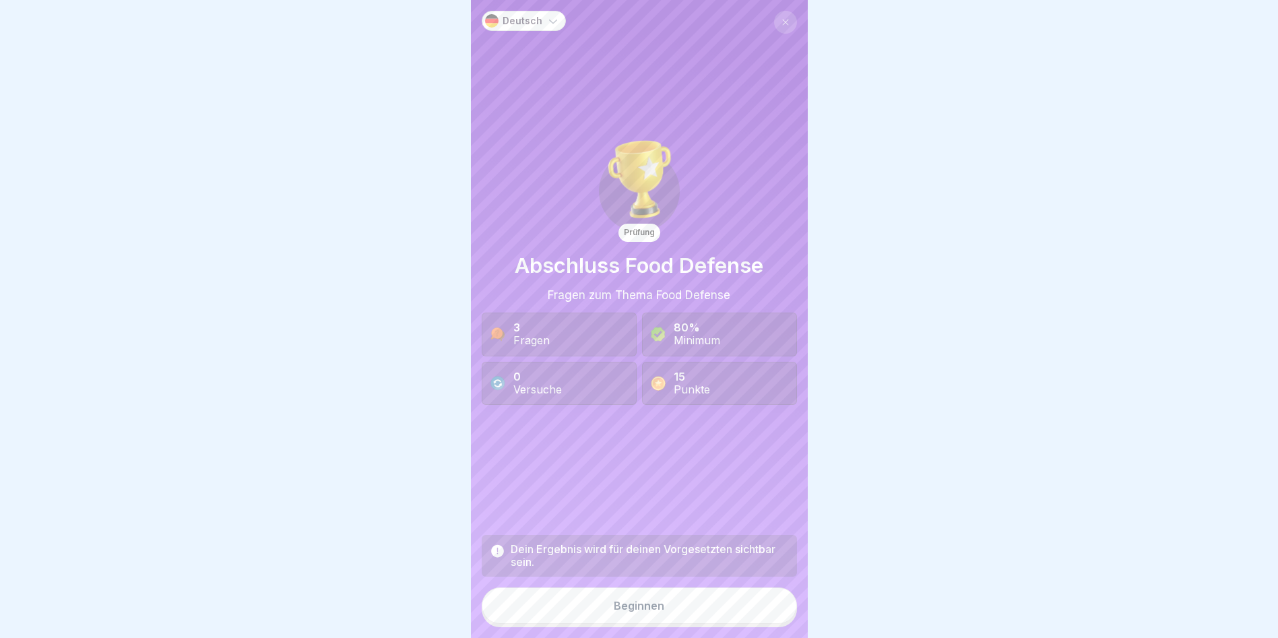
click at [770, 604] on button "Beginnen" at bounding box center [639, 606] width 315 height 36
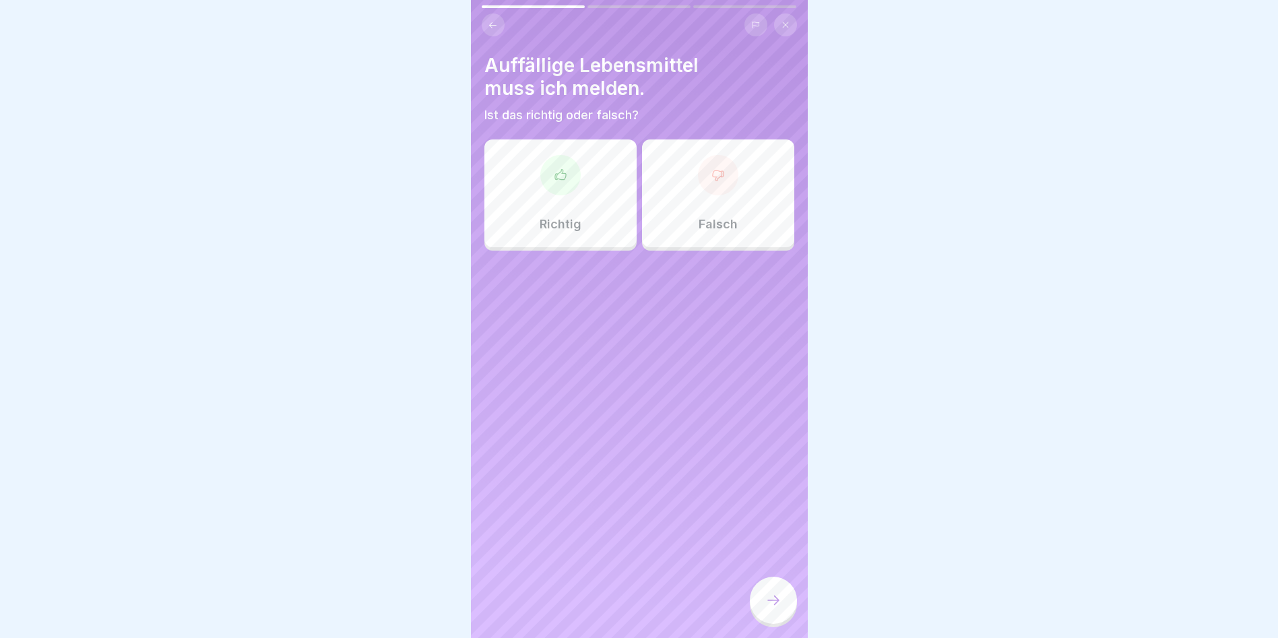
click at [579, 198] on div "Richtig" at bounding box center [561, 193] width 152 height 108
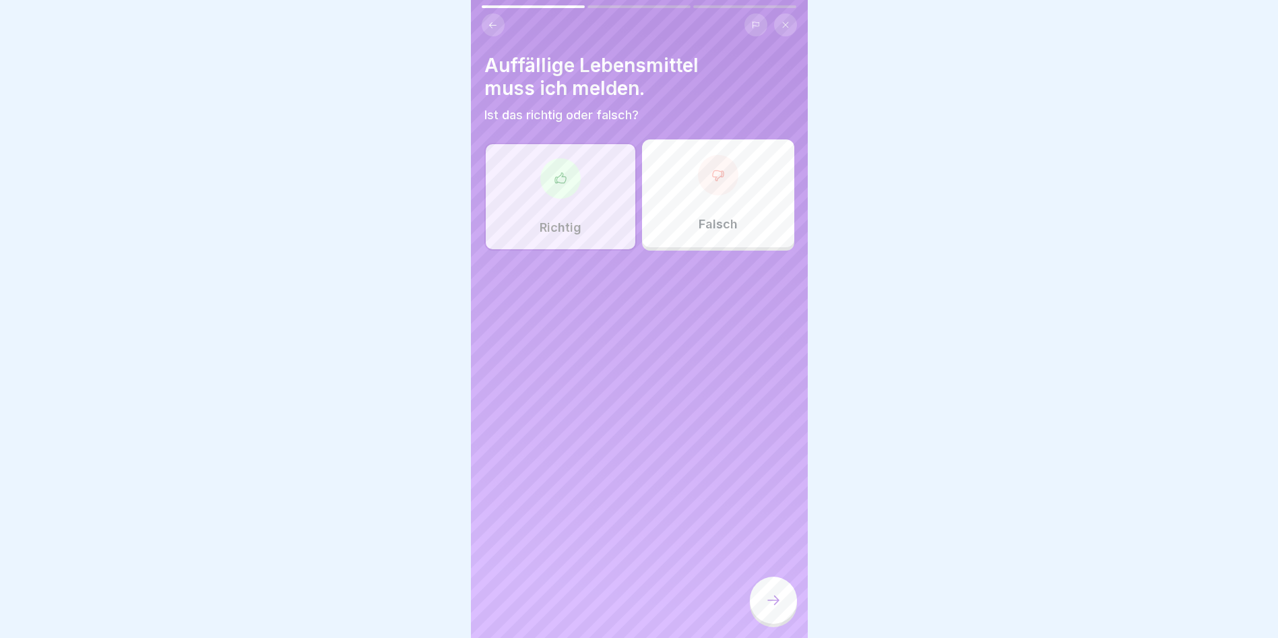
click at [772, 621] on div at bounding box center [773, 600] width 47 height 47
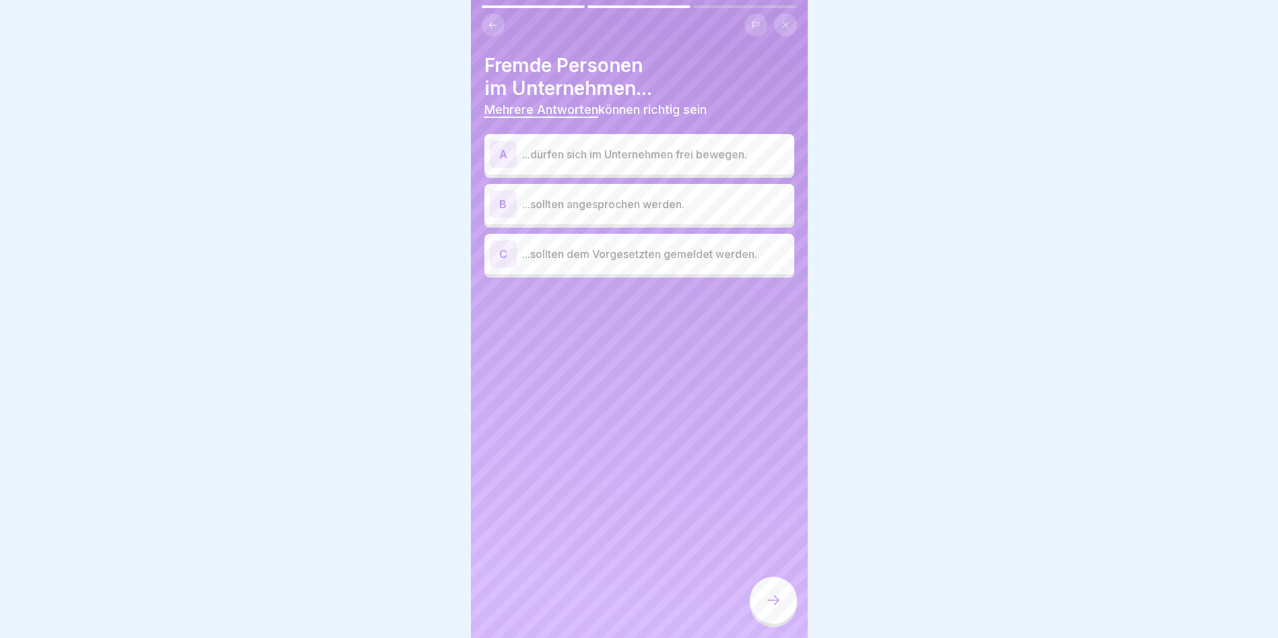
click at [576, 204] on p "...sollten angesprochen werden." at bounding box center [655, 204] width 267 height 16
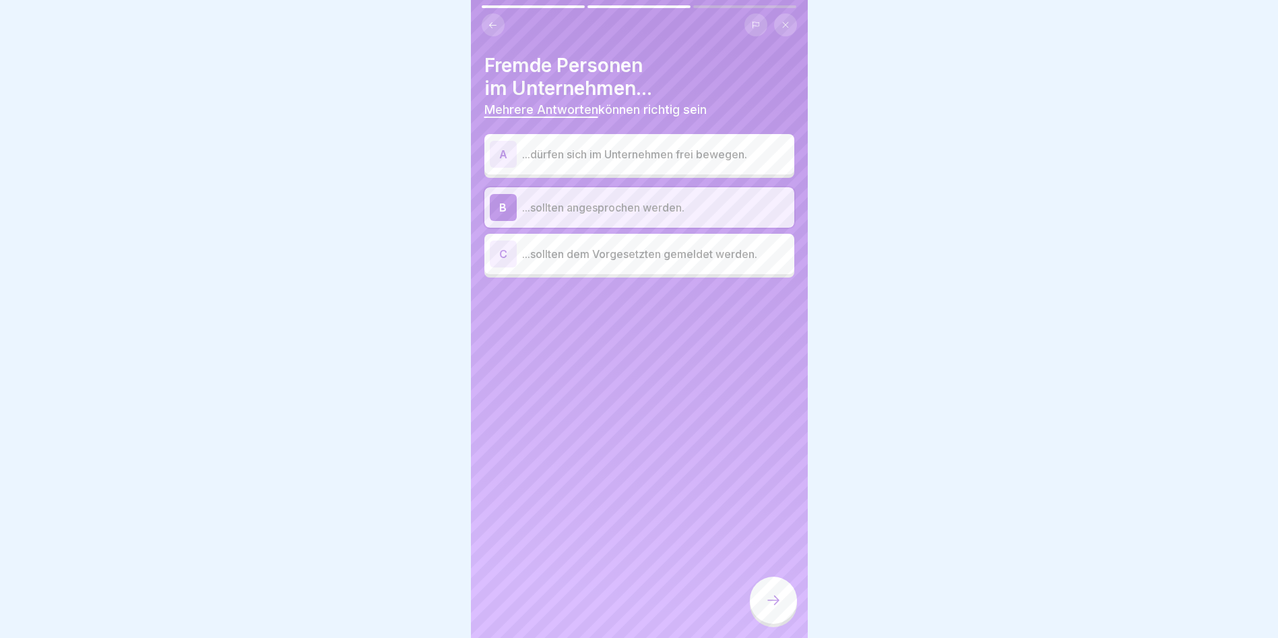
click at [585, 255] on p "...sollten dem Vorgesetzten gemeldet werden." at bounding box center [655, 254] width 267 height 16
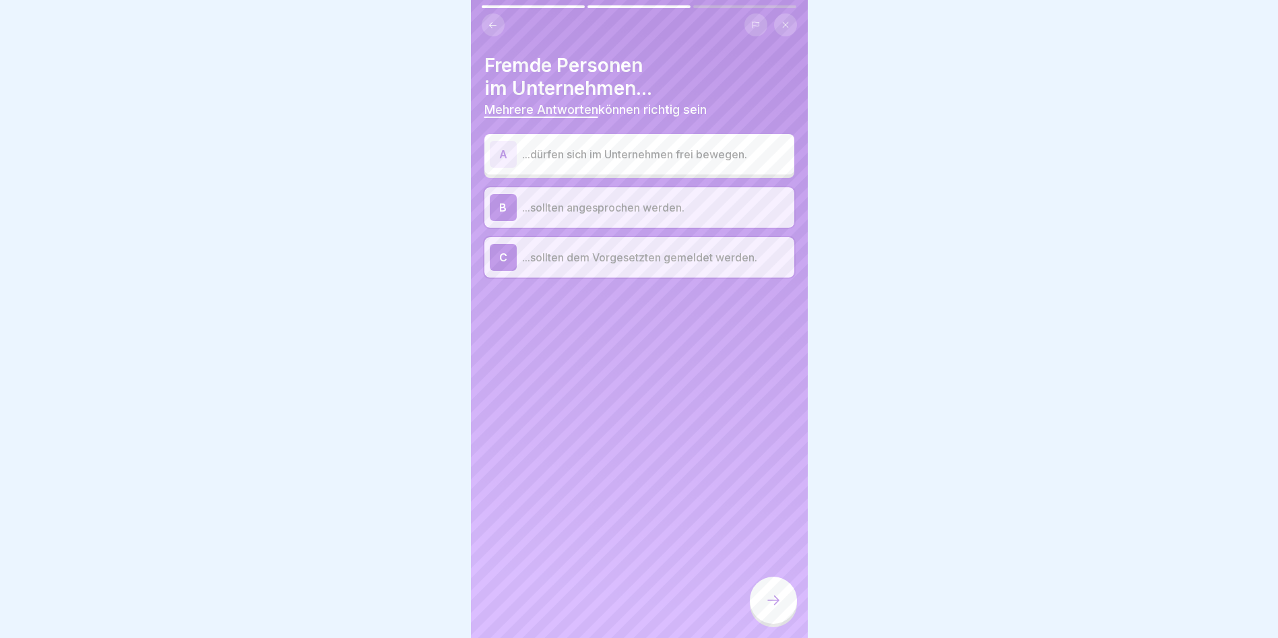
click at [786, 602] on div at bounding box center [773, 600] width 47 height 47
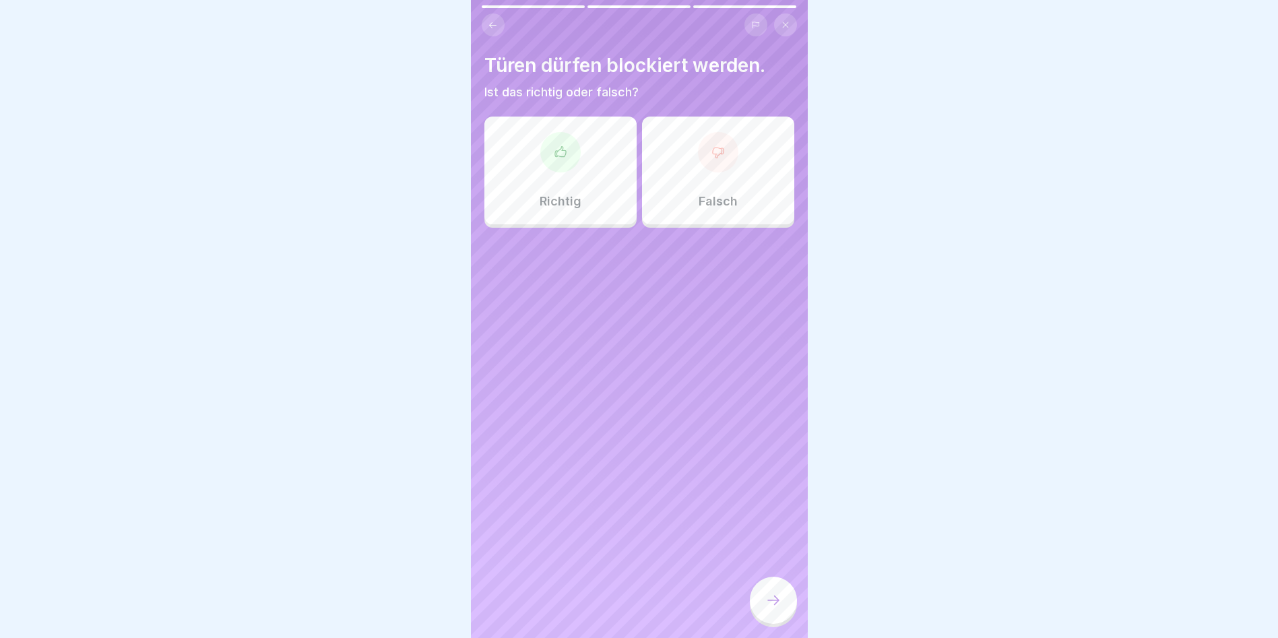
click at [673, 178] on div "Falsch" at bounding box center [718, 171] width 152 height 108
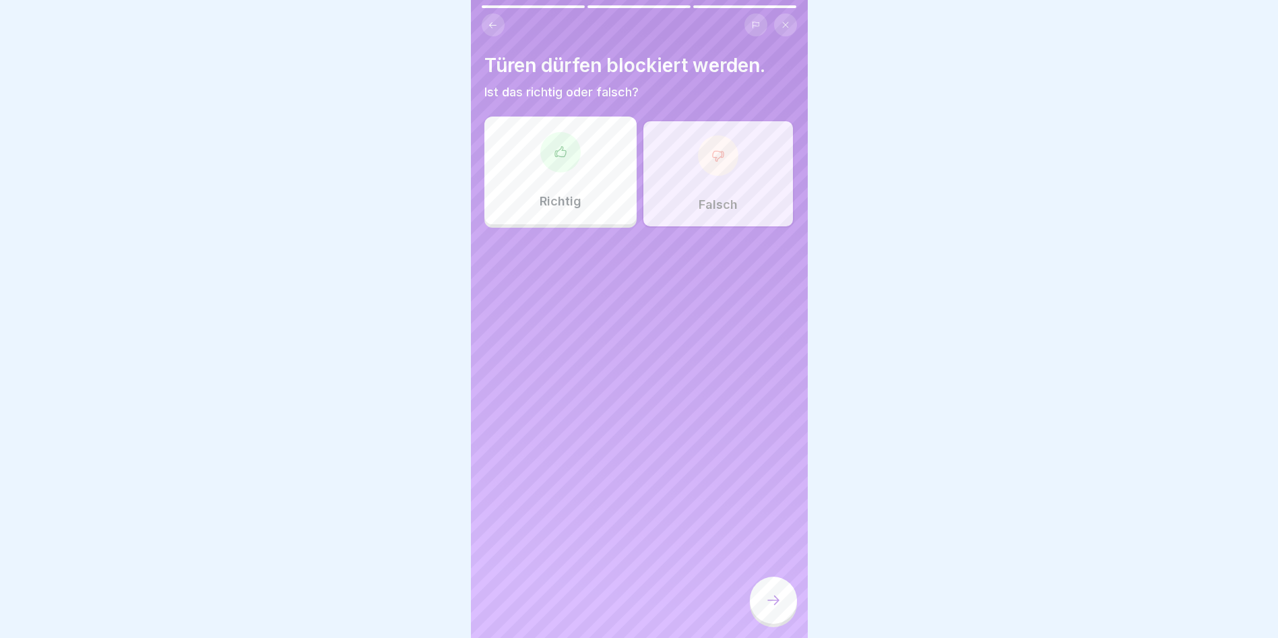
click at [783, 612] on div at bounding box center [773, 600] width 47 height 47
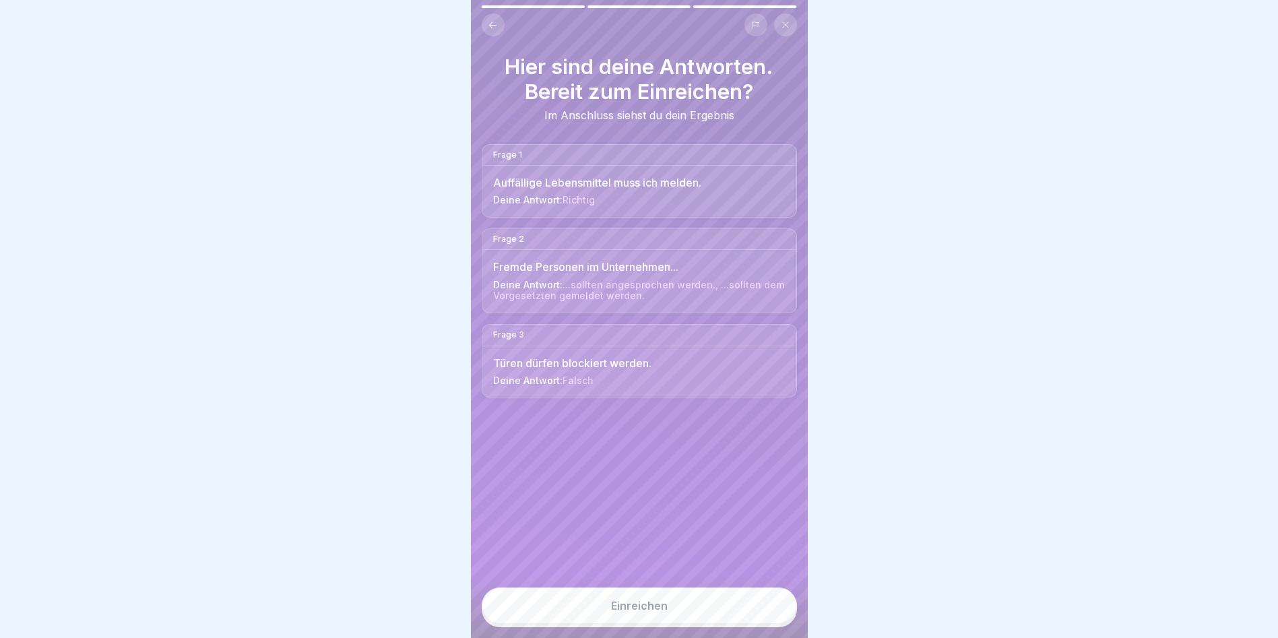
click at [675, 613] on button "Einreichen" at bounding box center [639, 606] width 315 height 36
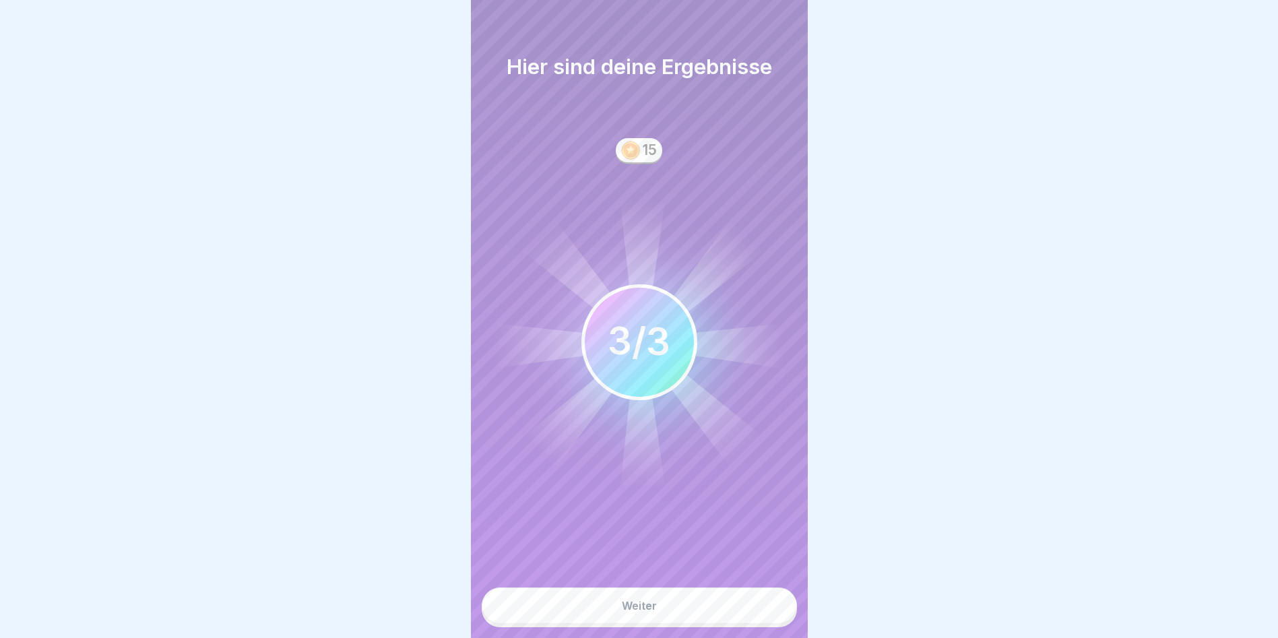
click at [675, 613] on button "Weiter" at bounding box center [639, 606] width 315 height 36
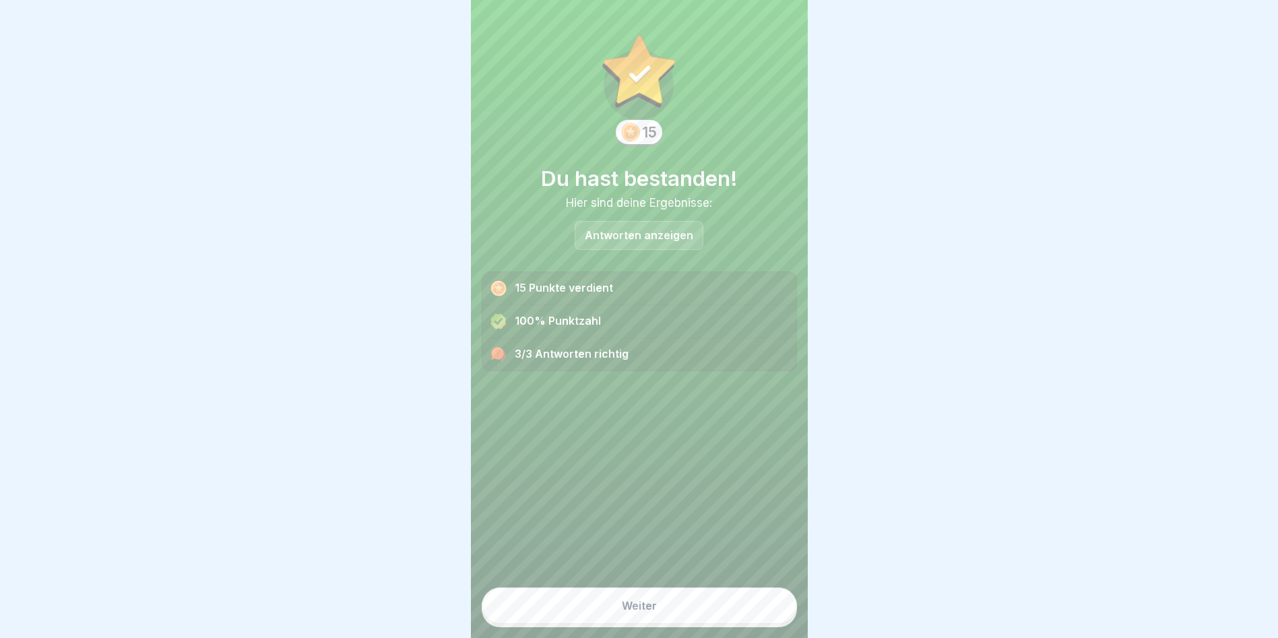
click at [675, 613] on button "Weiter" at bounding box center [639, 606] width 315 height 36
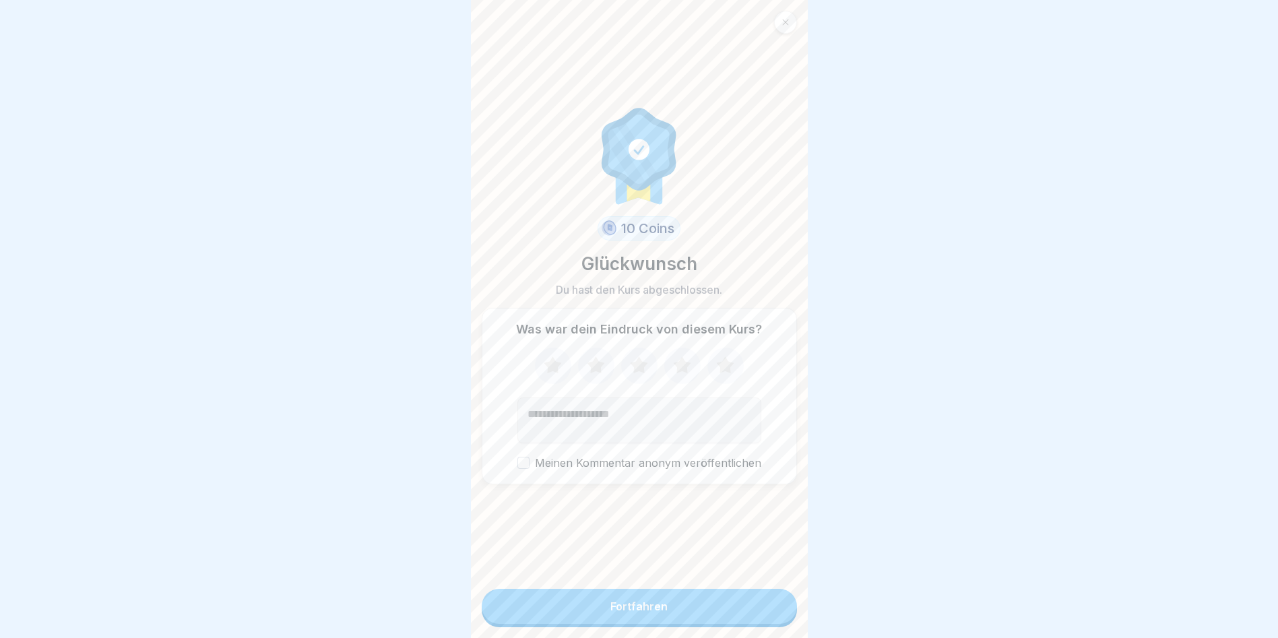
click at [675, 613] on button "Fortfahren" at bounding box center [639, 606] width 315 height 35
